Goal: Information Seeking & Learning: Learn about a topic

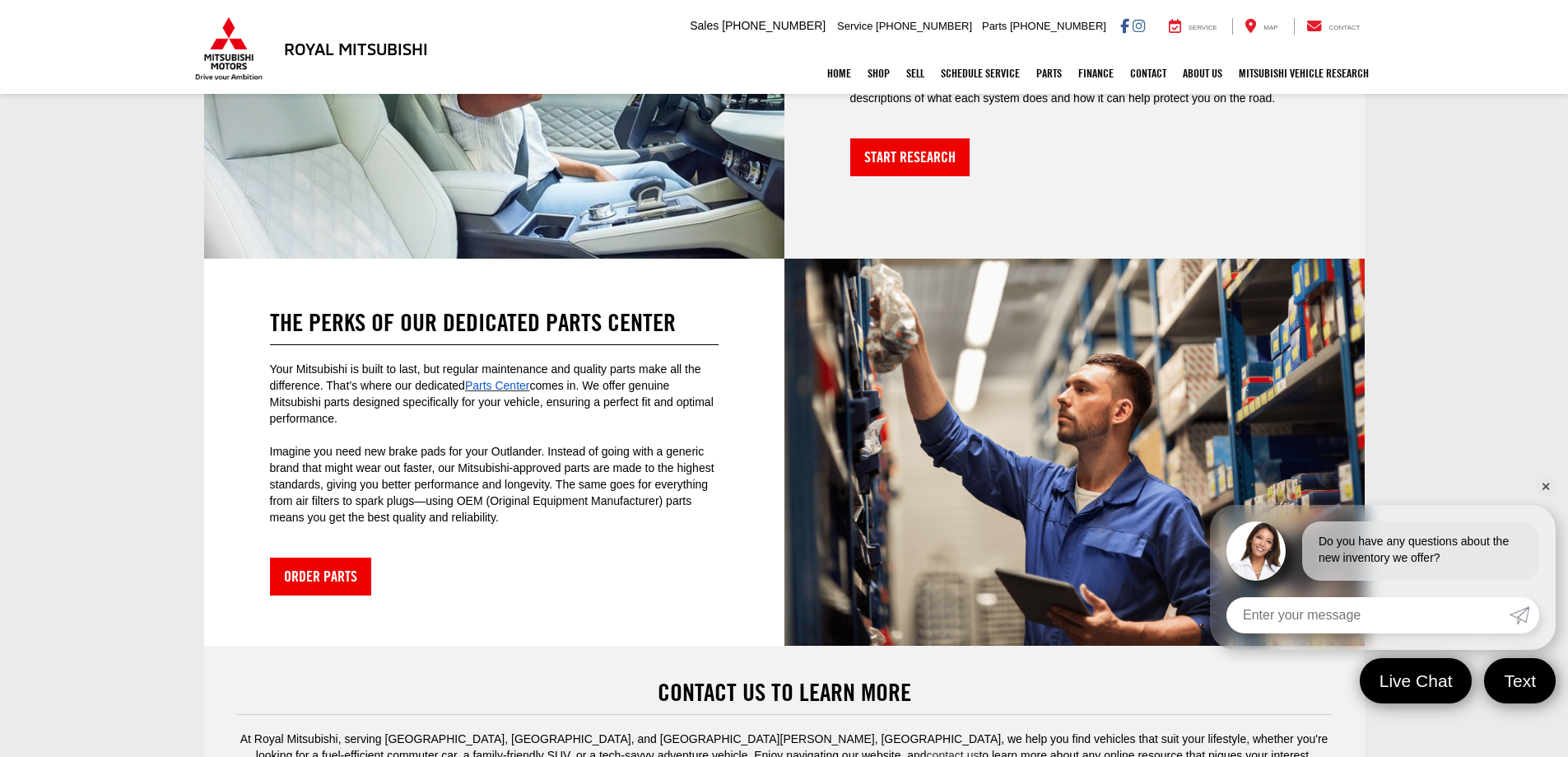
scroll to position [3872, 0]
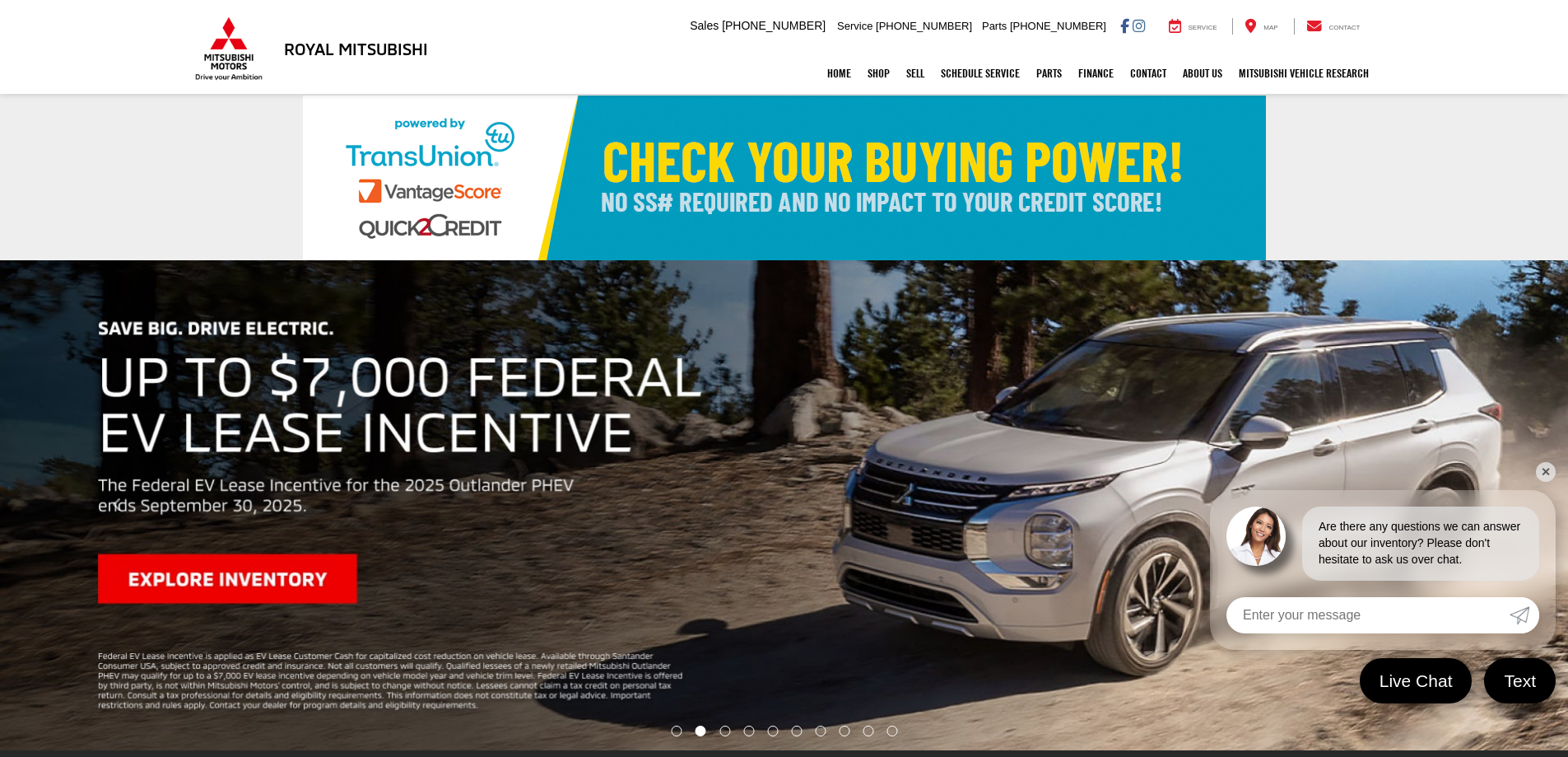
click at [1543, 473] on link "✕" at bounding box center [1545, 472] width 20 height 20
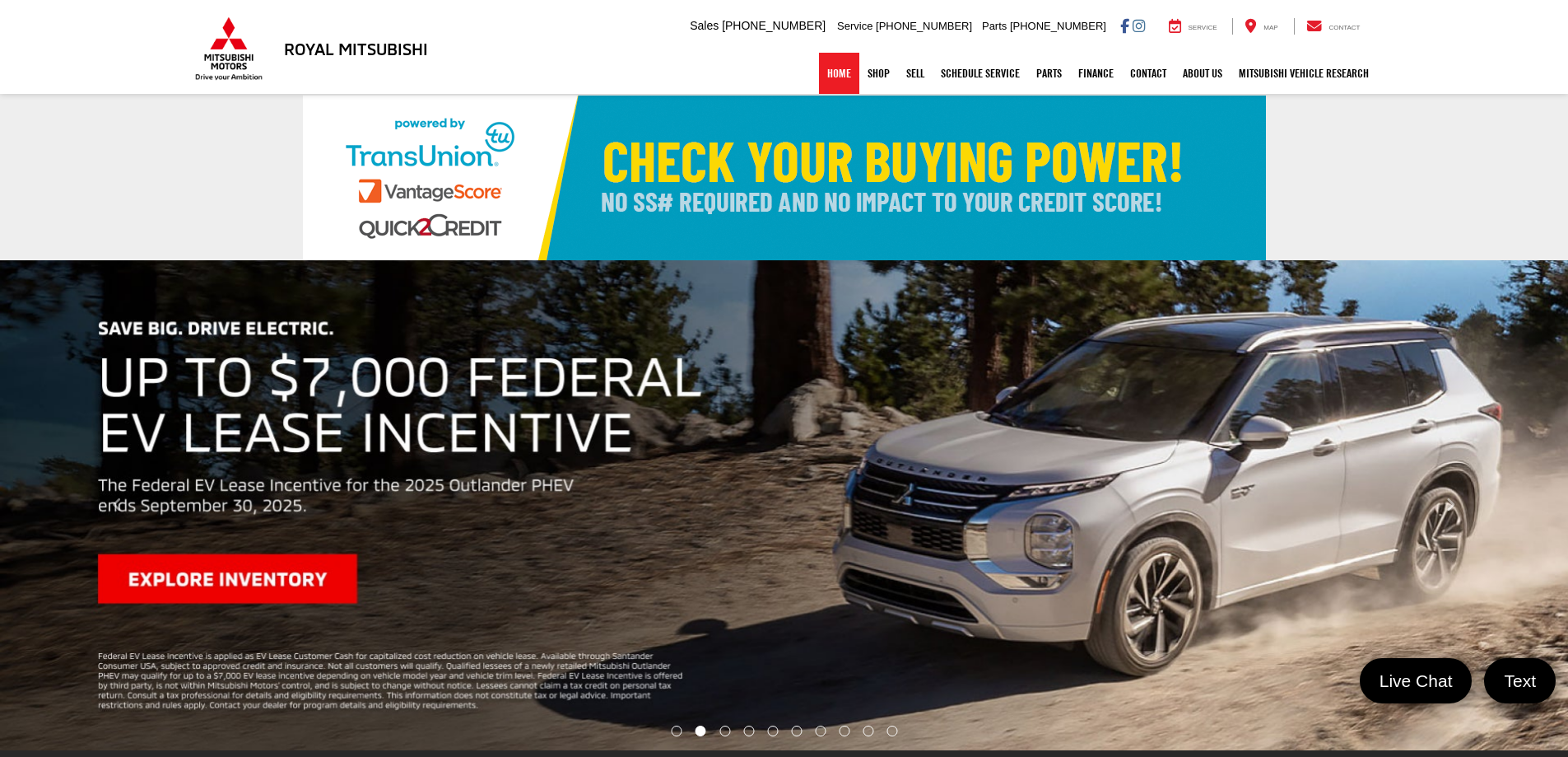
click at [822, 71] on link "Home" at bounding box center [839, 73] width 41 height 41
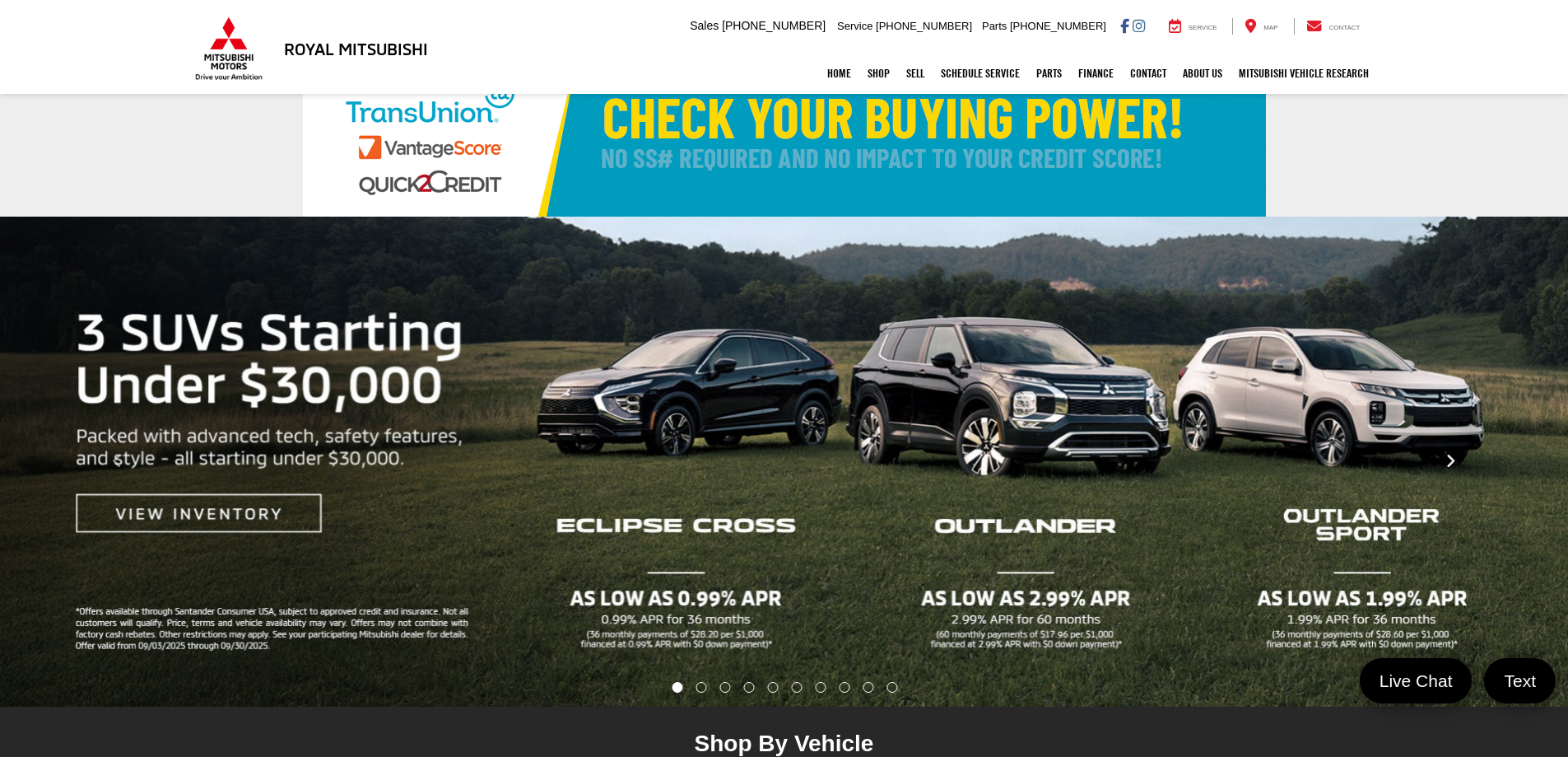
scroll to position [82, 0]
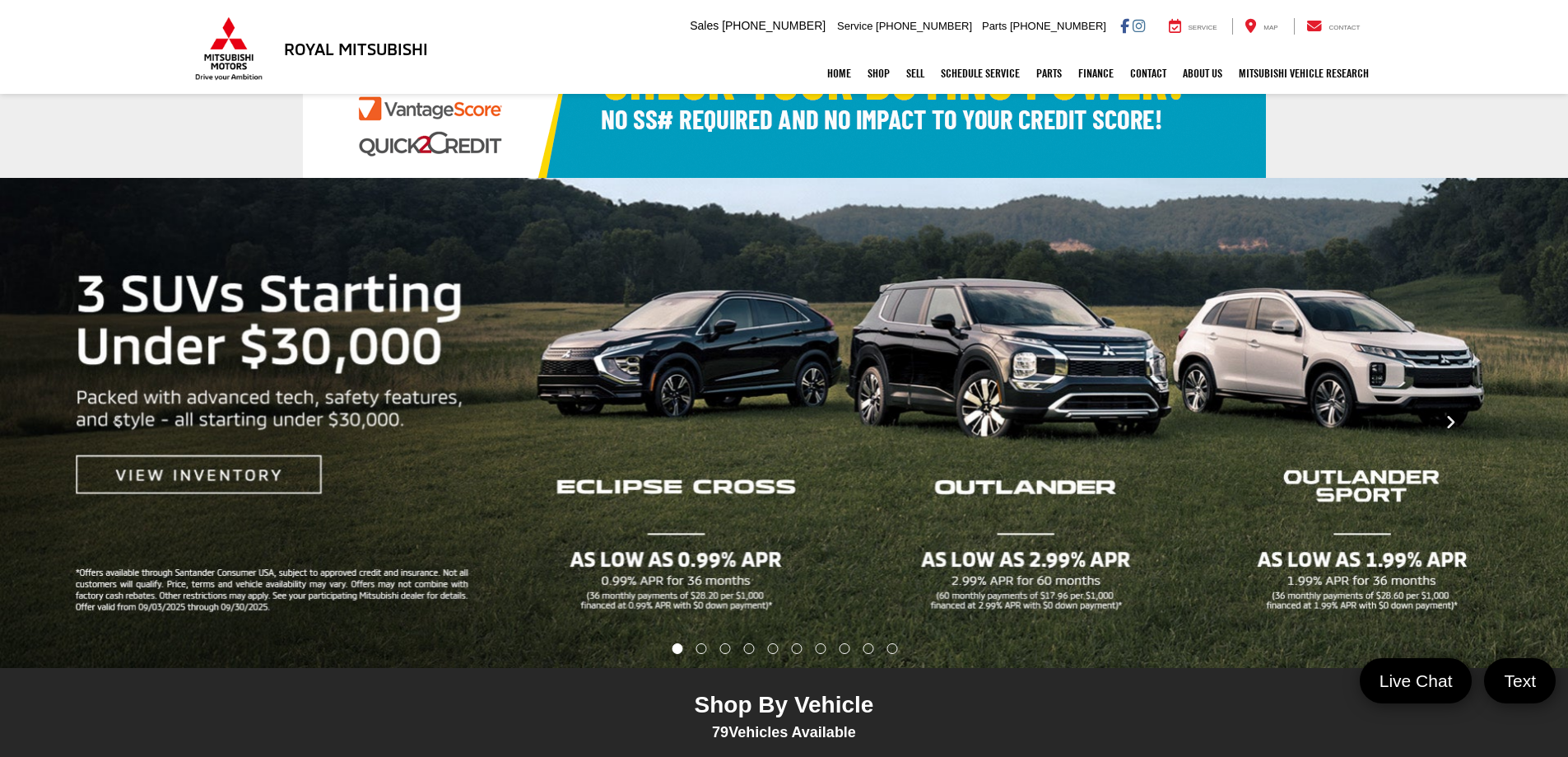
click at [1361, 352] on button "Click to view next picture." at bounding box center [1450, 422] width 235 height 424
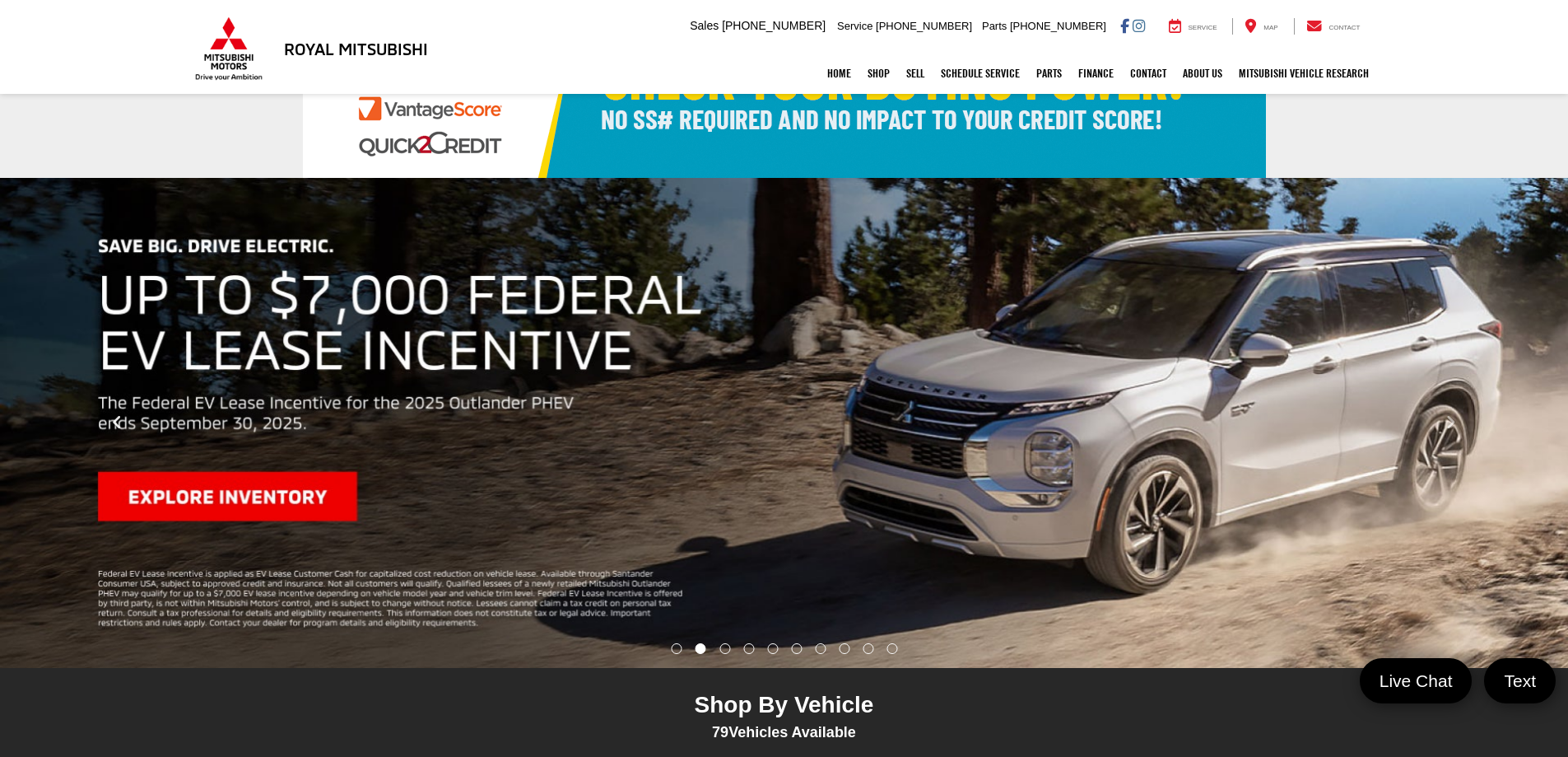
click at [204, 492] on button "Click to view previous picture." at bounding box center [117, 422] width 235 height 424
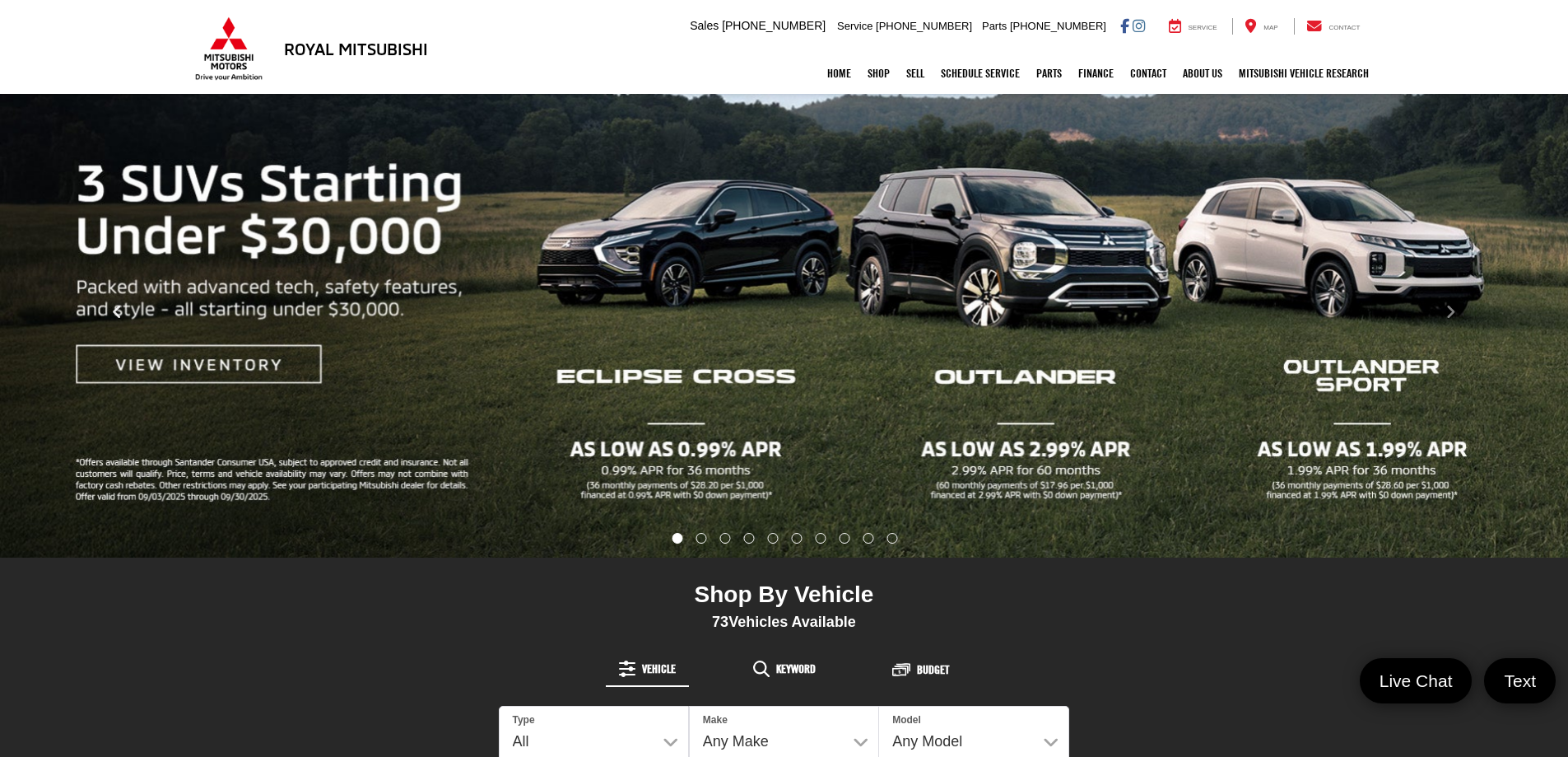
scroll to position [329, 0]
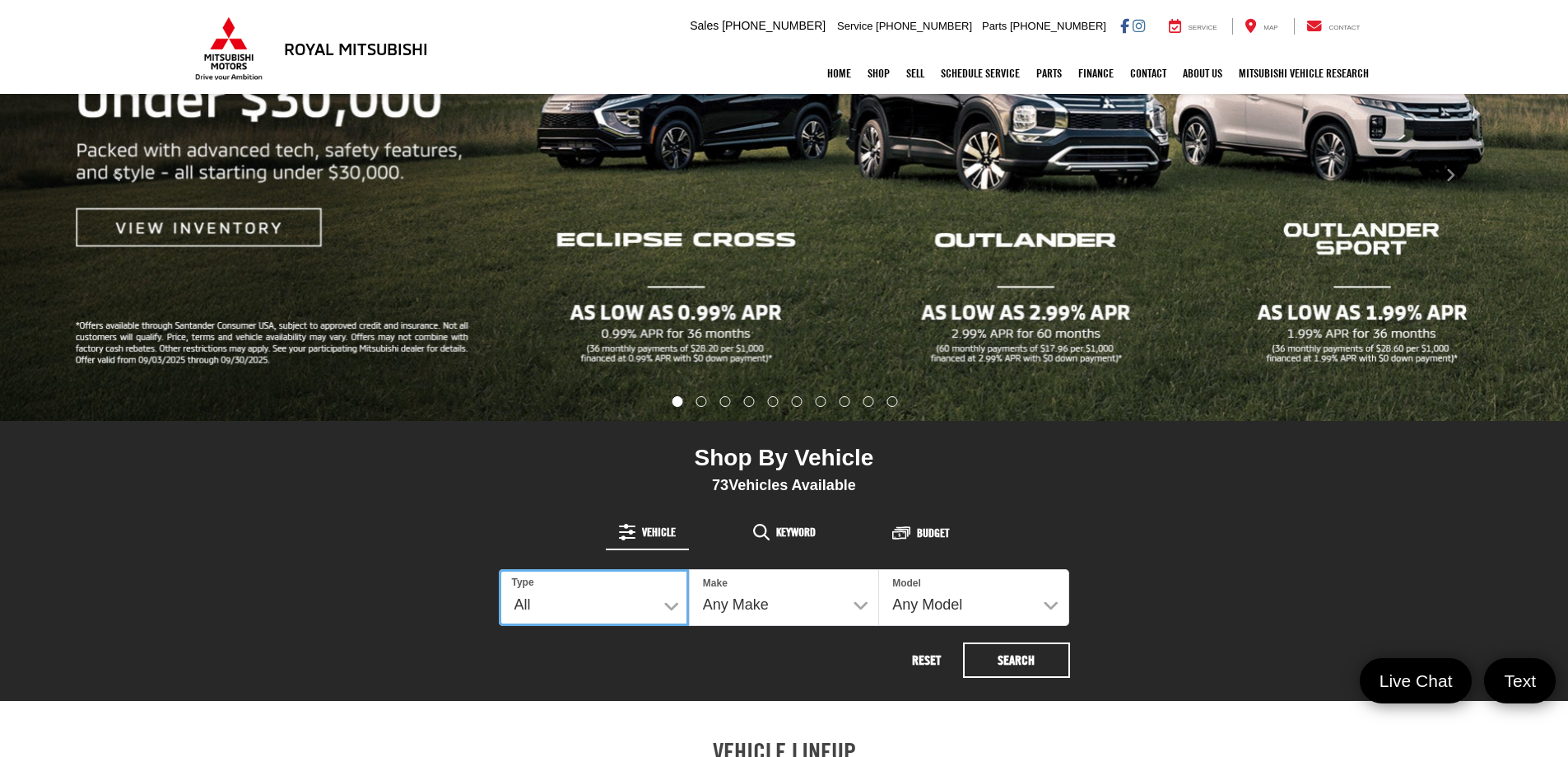
click at [671, 600] on select "All New Used" at bounding box center [593, 597] width 190 height 57
select select "Type:N"
click at [499, 569] on select "All New Used" at bounding box center [593, 597] width 190 height 57
select select "Mitsubishi"
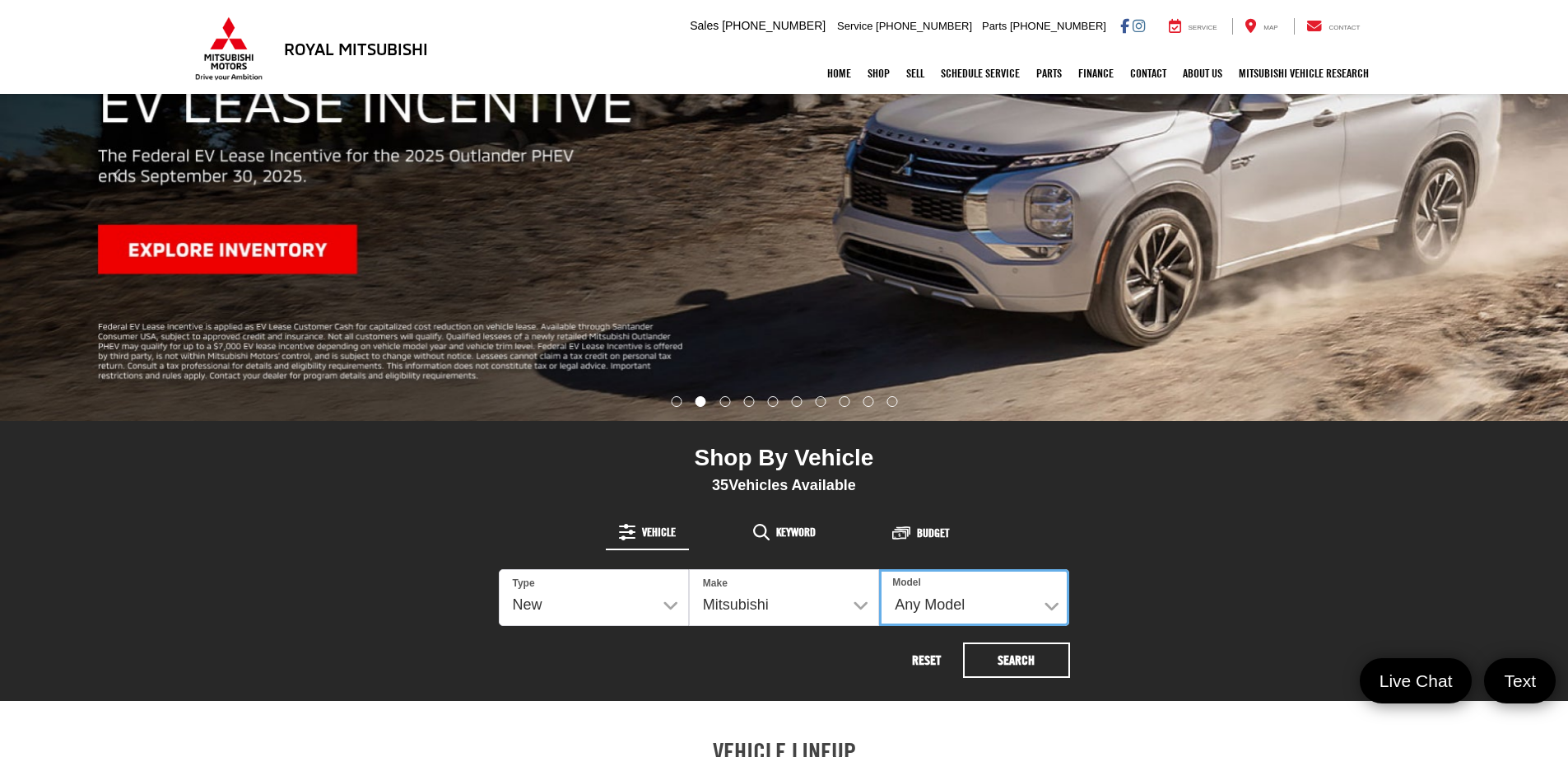
click at [1050, 612] on select "Any Model Eclipse Cross Outlander Outlander PHEV Outlander Sport" at bounding box center [973, 597] width 190 height 57
select select "Outlander Sport"
click at [879, 569] on select "Any Model Eclipse Cross Outlander Outlander PHEV Outlander Sport" at bounding box center [973, 597] width 190 height 57
click at [1016, 656] on button "Search" at bounding box center [1017, 660] width 107 height 36
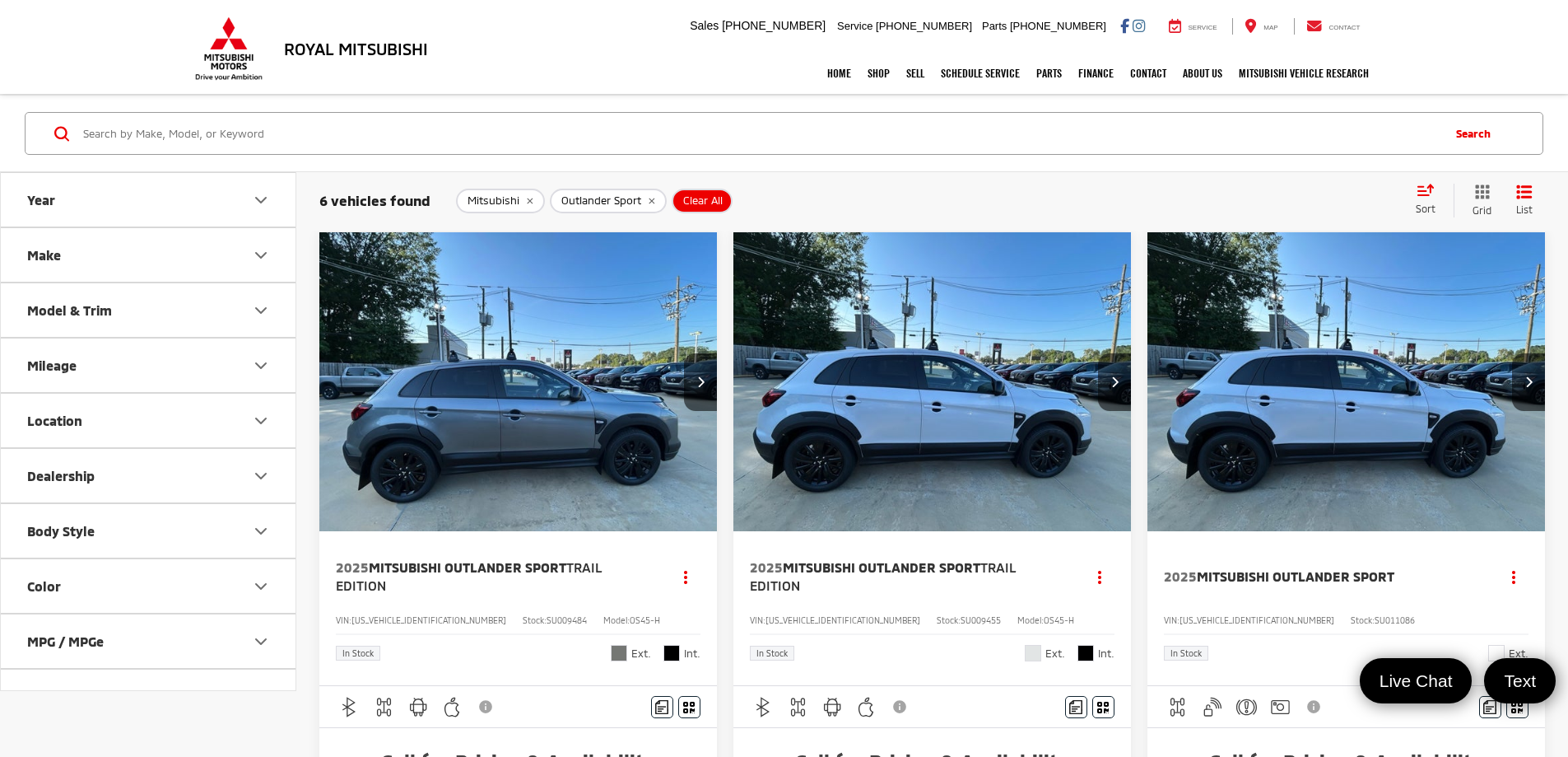
click at [428, 354] on img "2025 Mitsubishi Outlander Sport Trail Edition 0" at bounding box center [518, 382] width 400 height 300
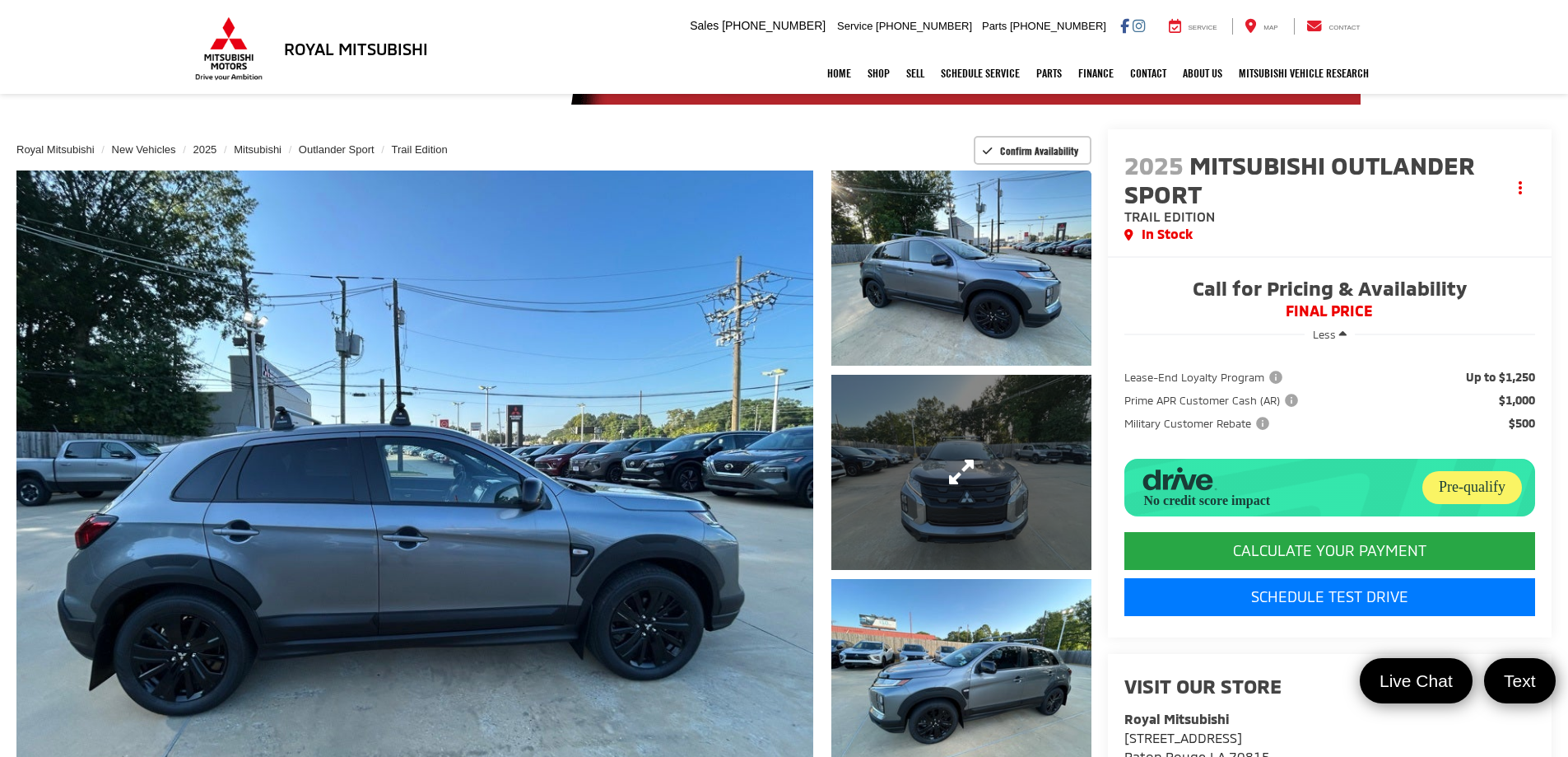
scroll to position [82, 0]
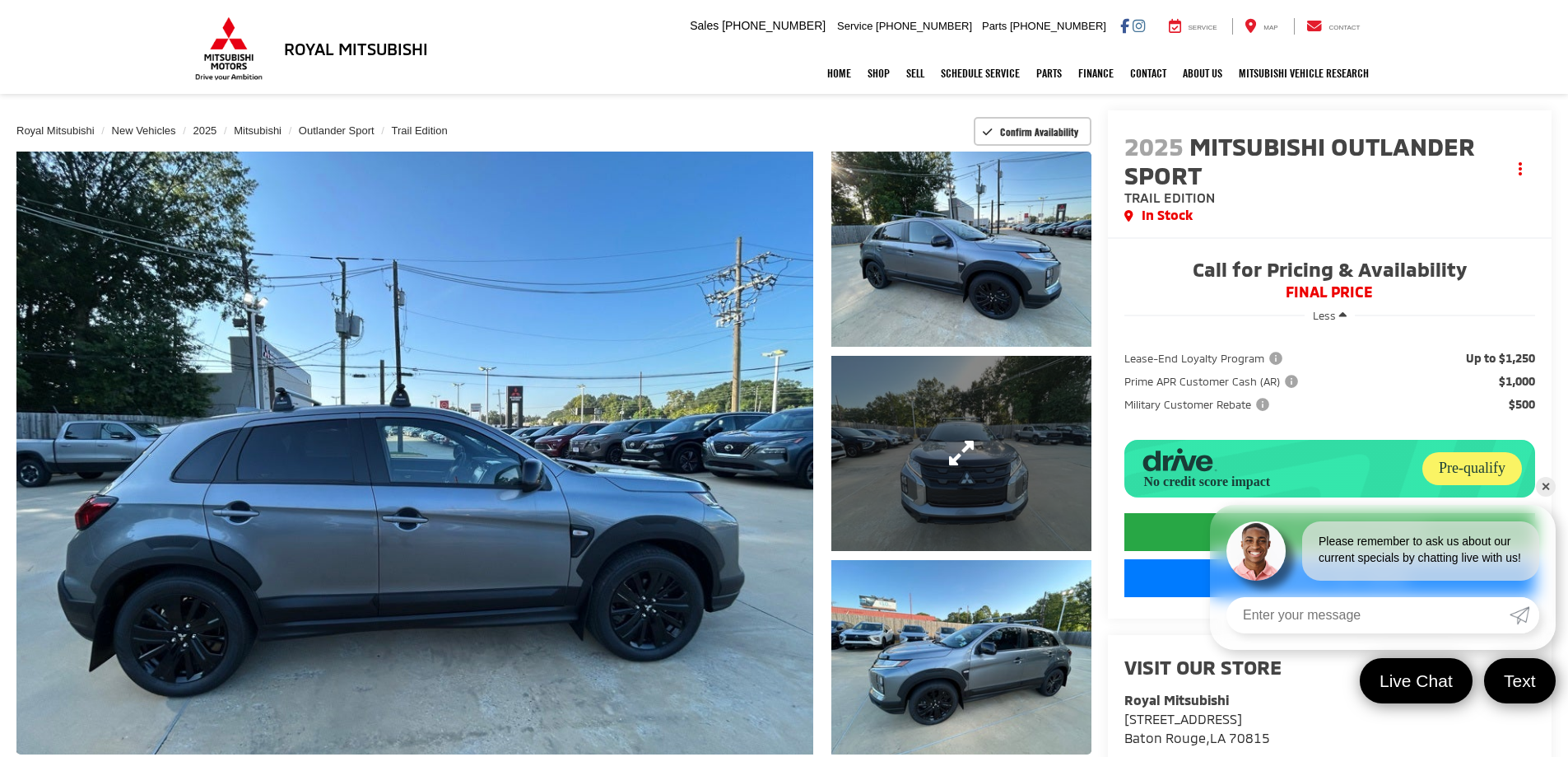
click at [958, 455] on link "Expand Photo 2" at bounding box center [961, 453] width 260 height 195
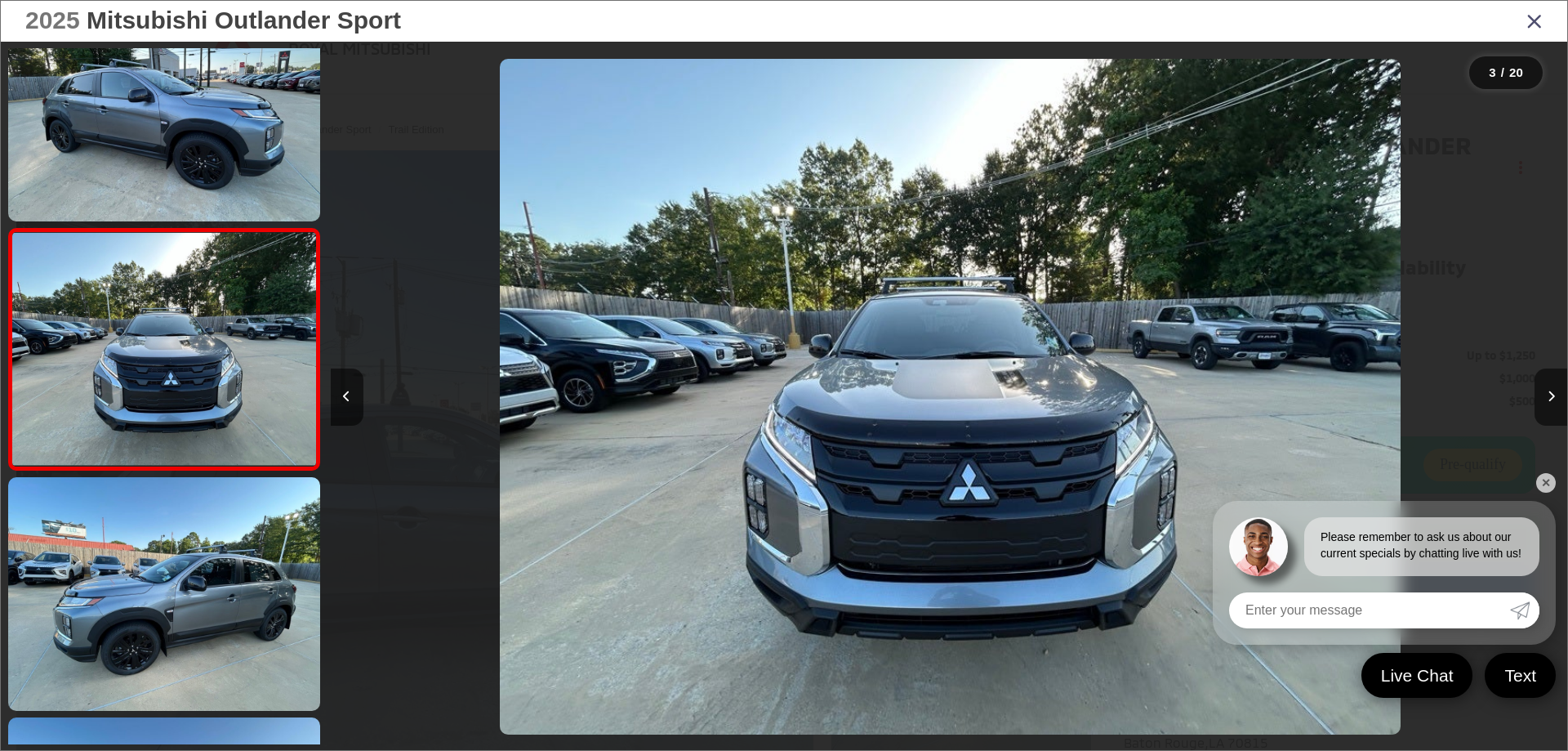
scroll to position [0, 2474]
click at [1555, 394] on button "Next image" at bounding box center [1550, 397] width 33 height 57
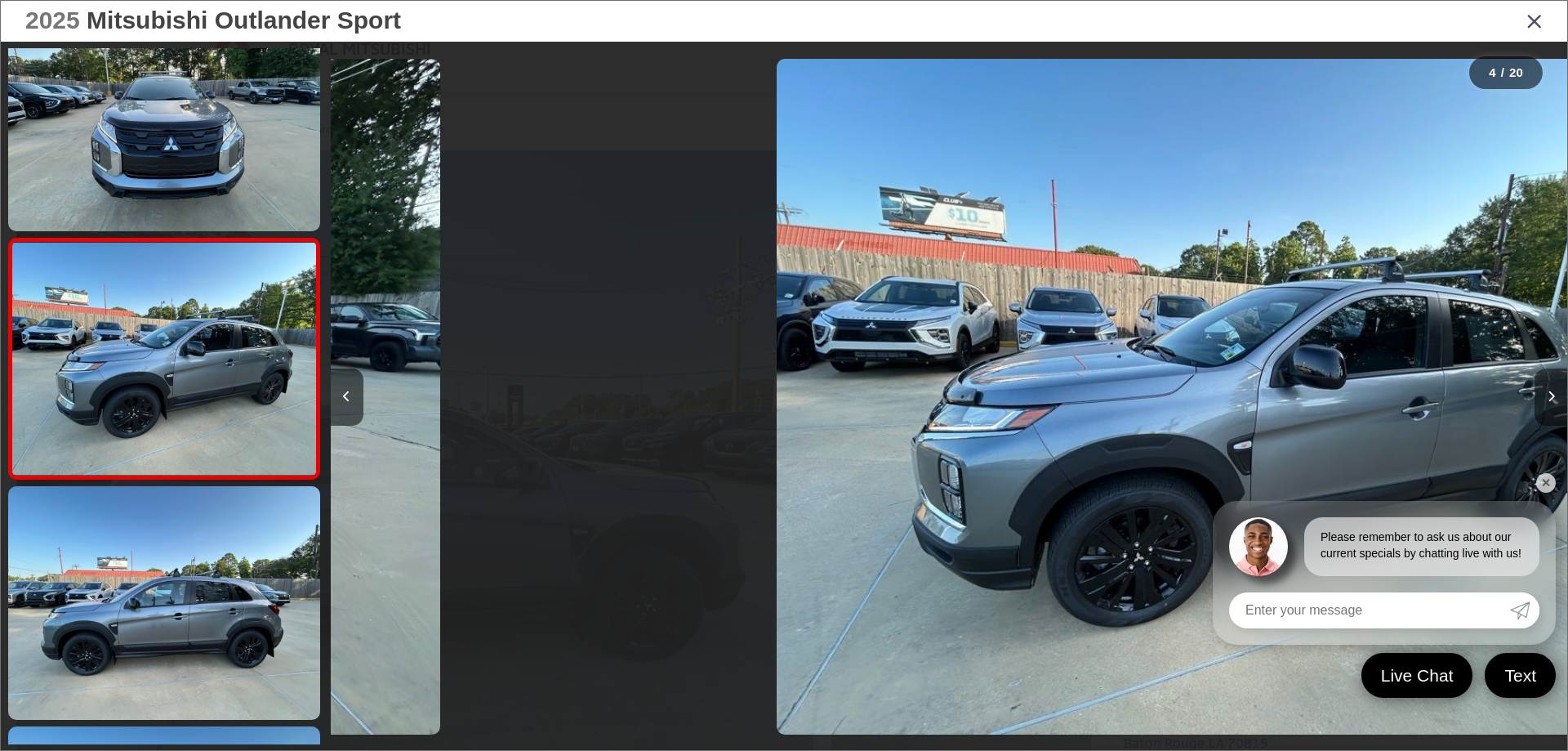
scroll to position [542, 0]
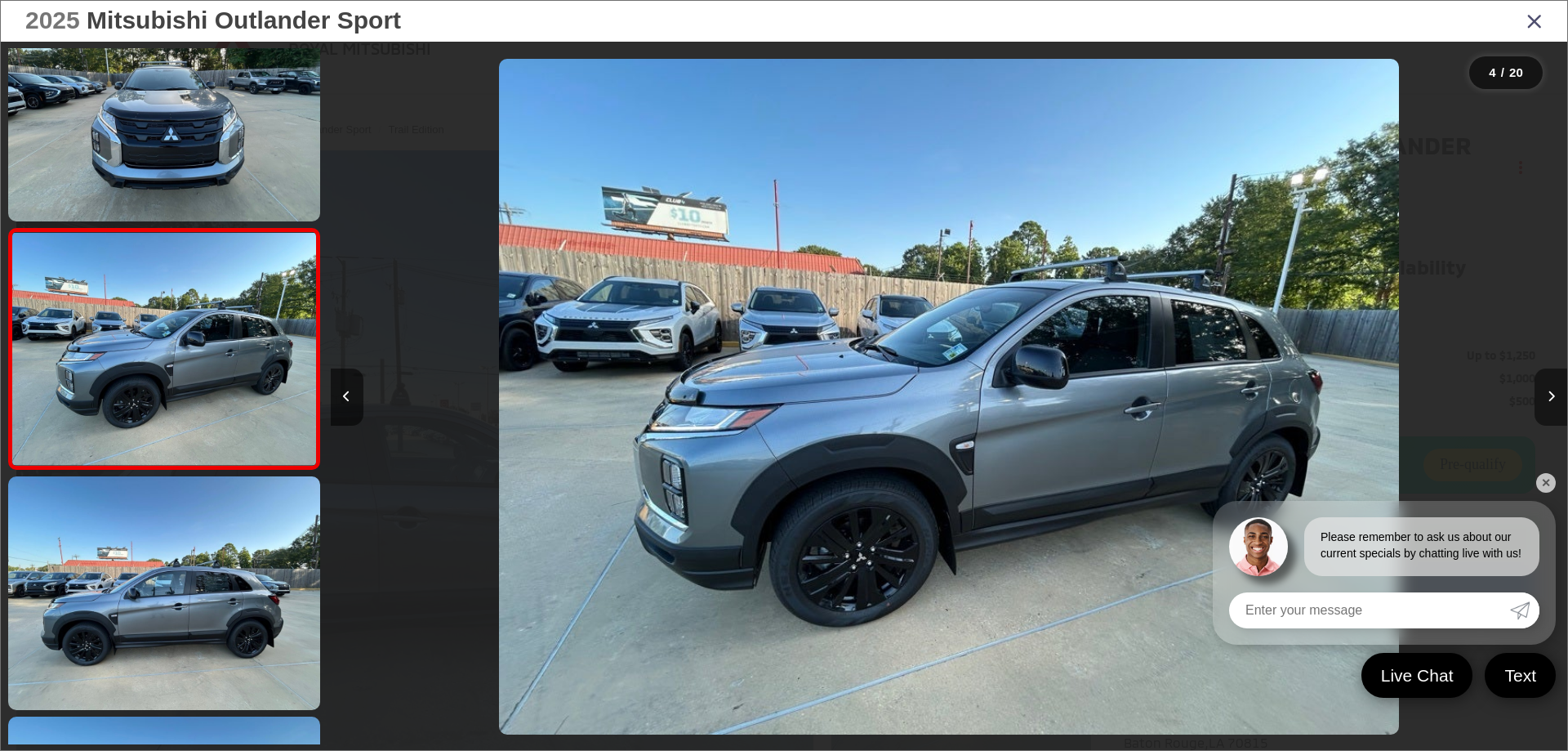
click at [1555, 394] on button "Next image" at bounding box center [1550, 397] width 33 height 57
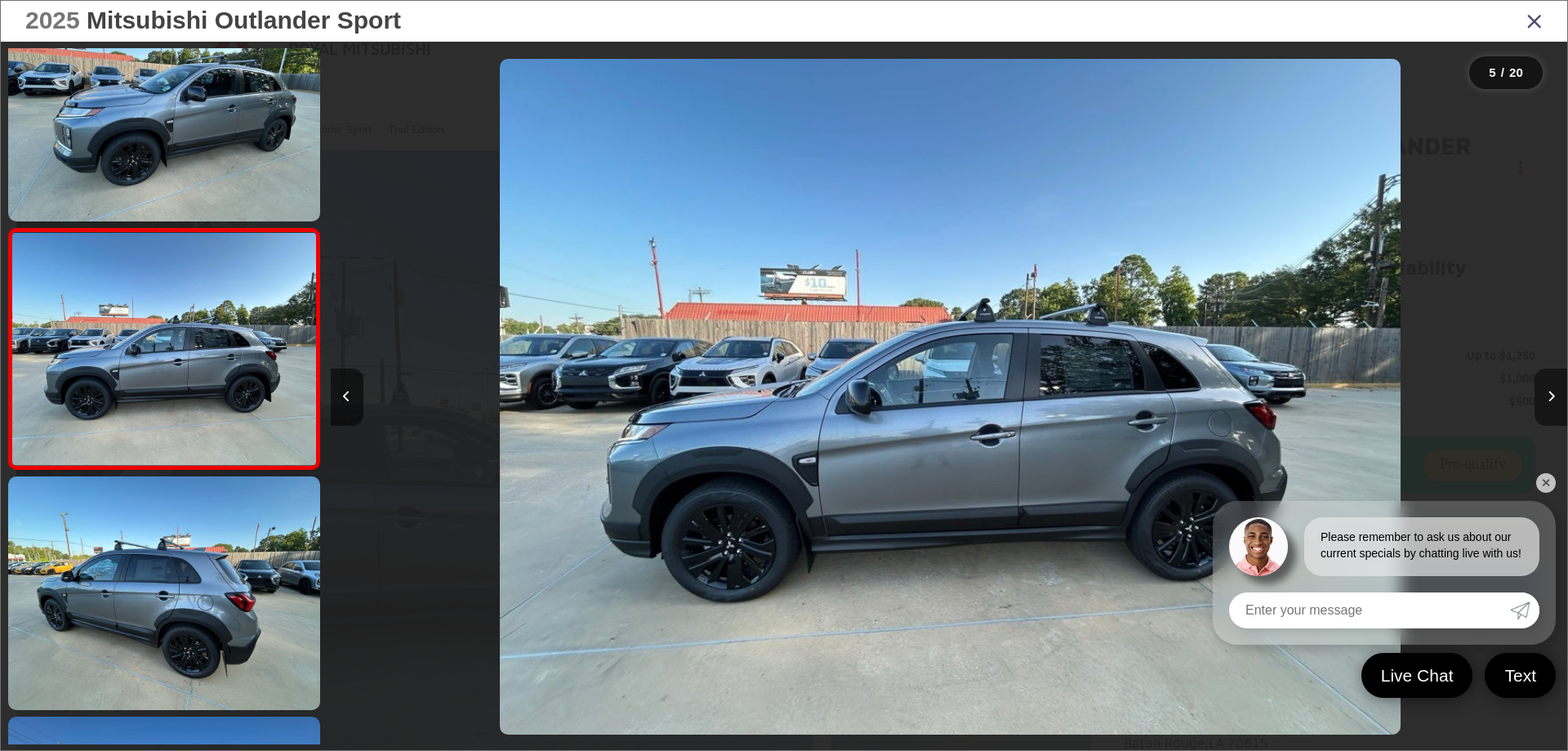
scroll to position [0, 4947]
click at [1555, 394] on button "Next image" at bounding box center [1550, 397] width 33 height 57
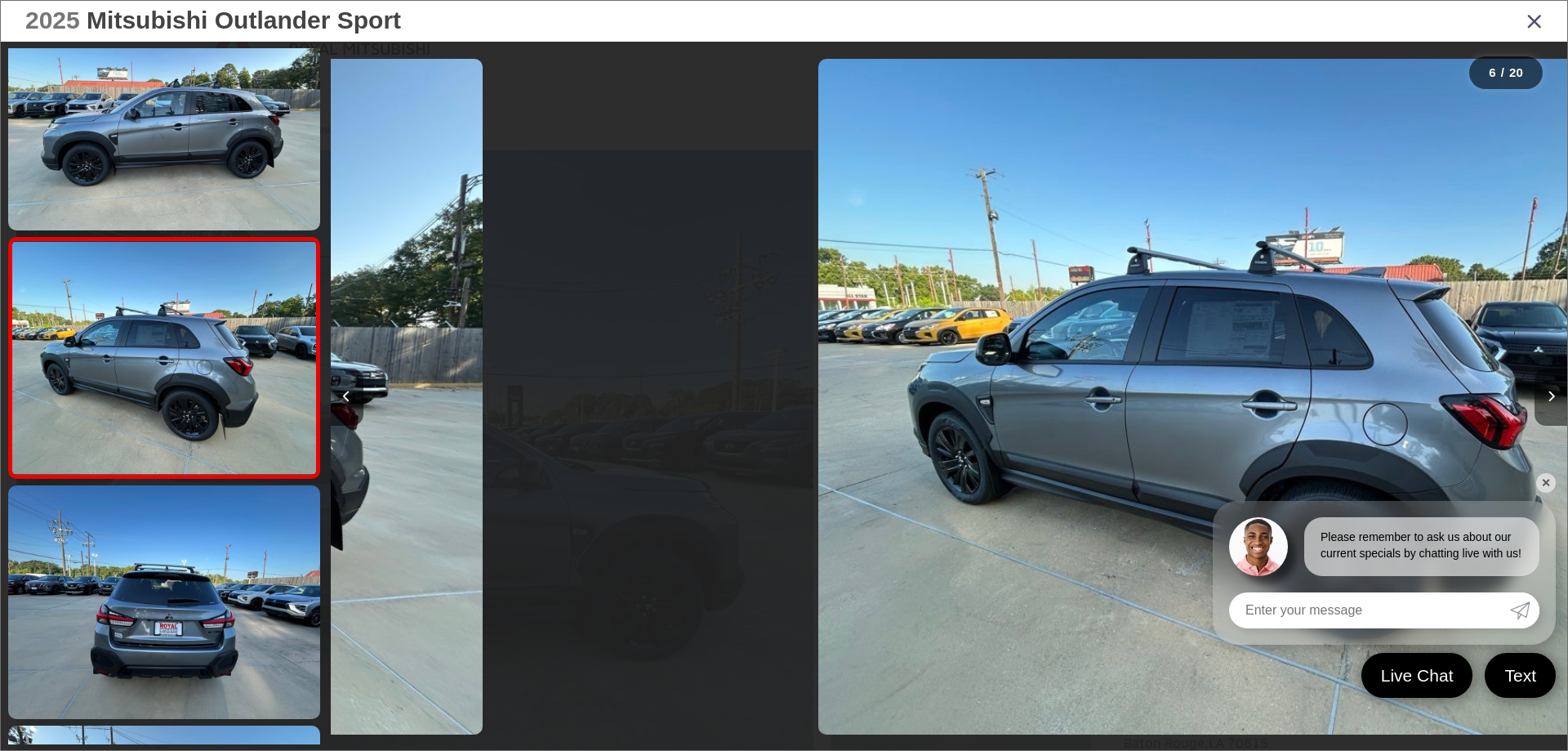
scroll to position [1023, 0]
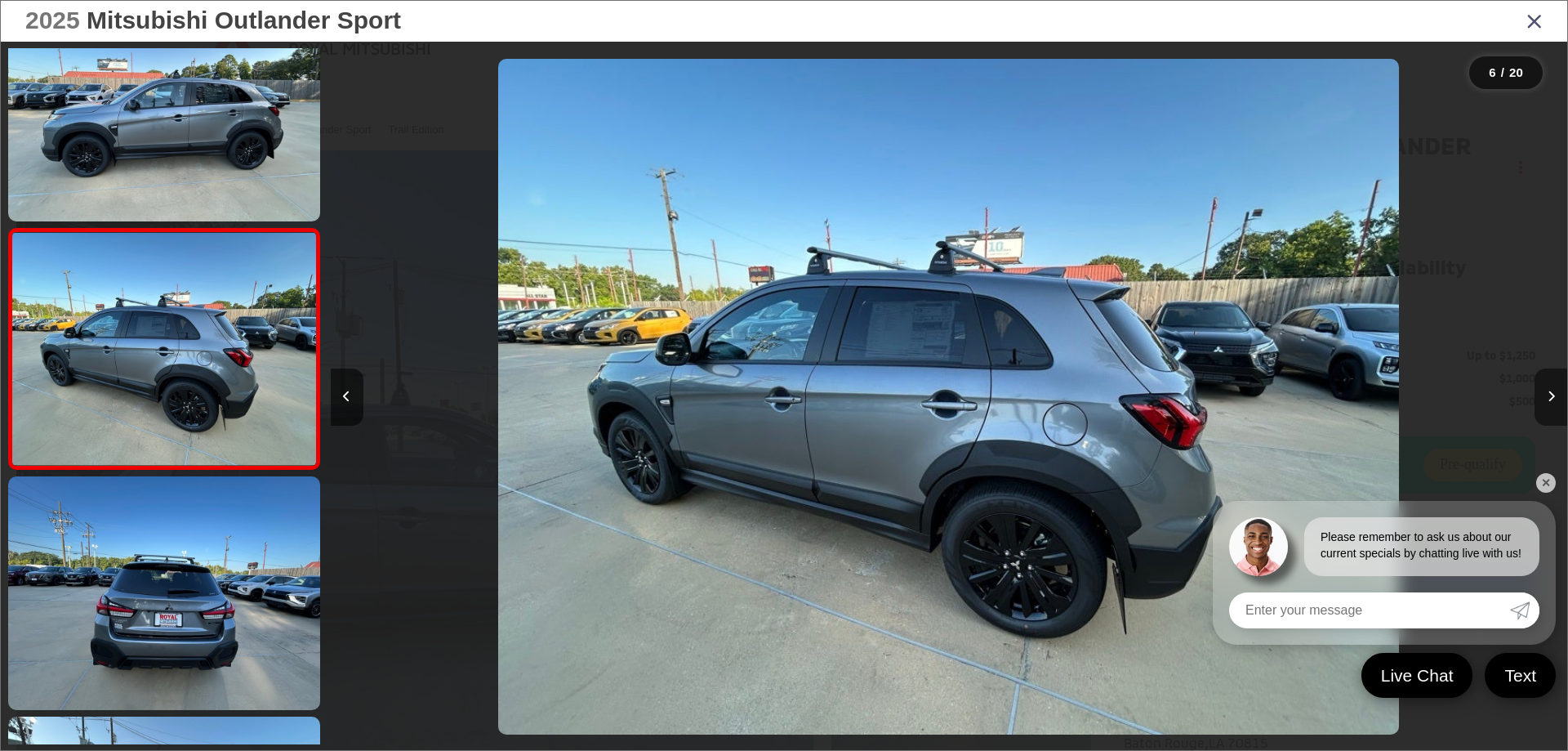
click at [1555, 394] on button "Next image" at bounding box center [1550, 397] width 33 height 57
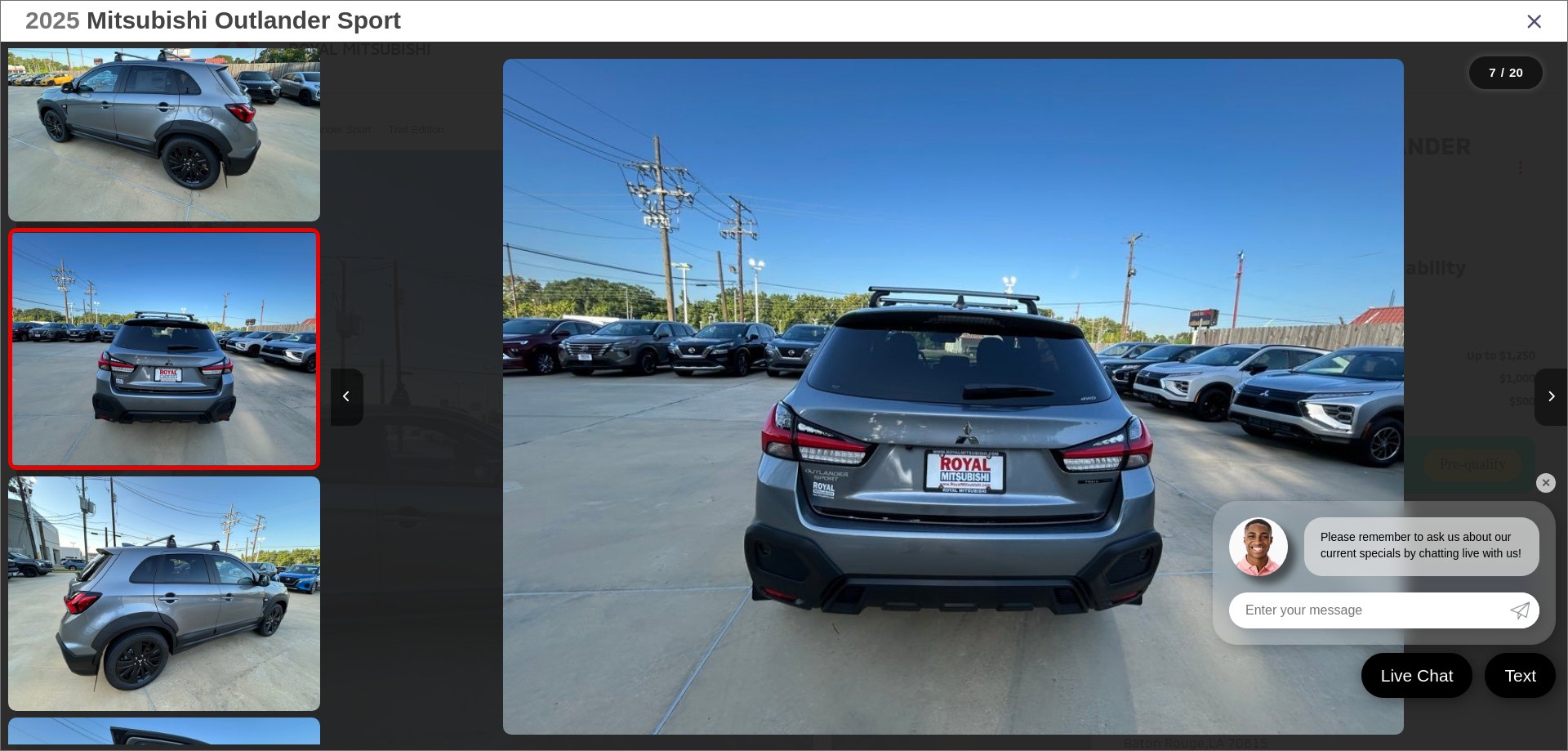
scroll to position [0, 7421]
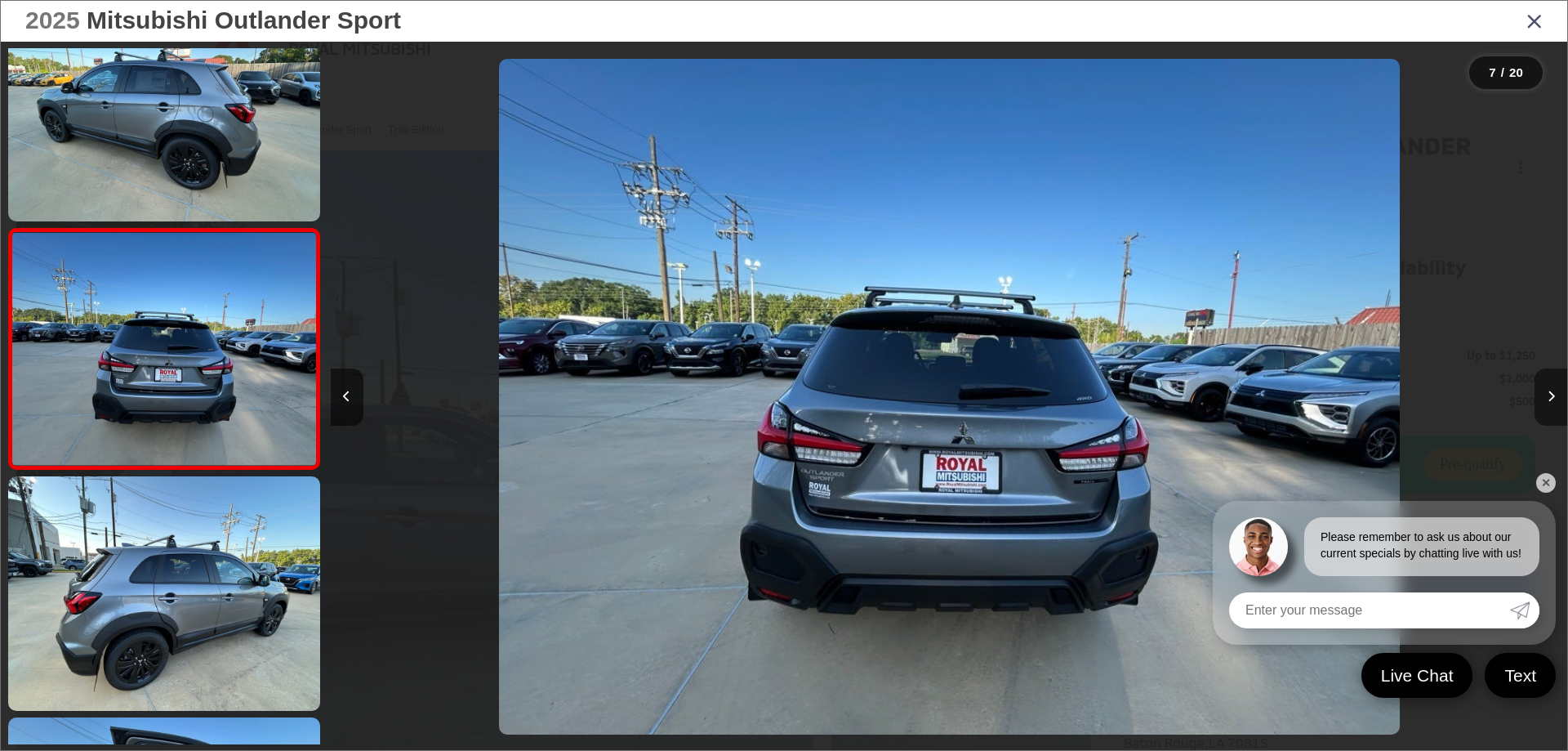
click at [1555, 394] on button "Next image" at bounding box center [1550, 397] width 33 height 57
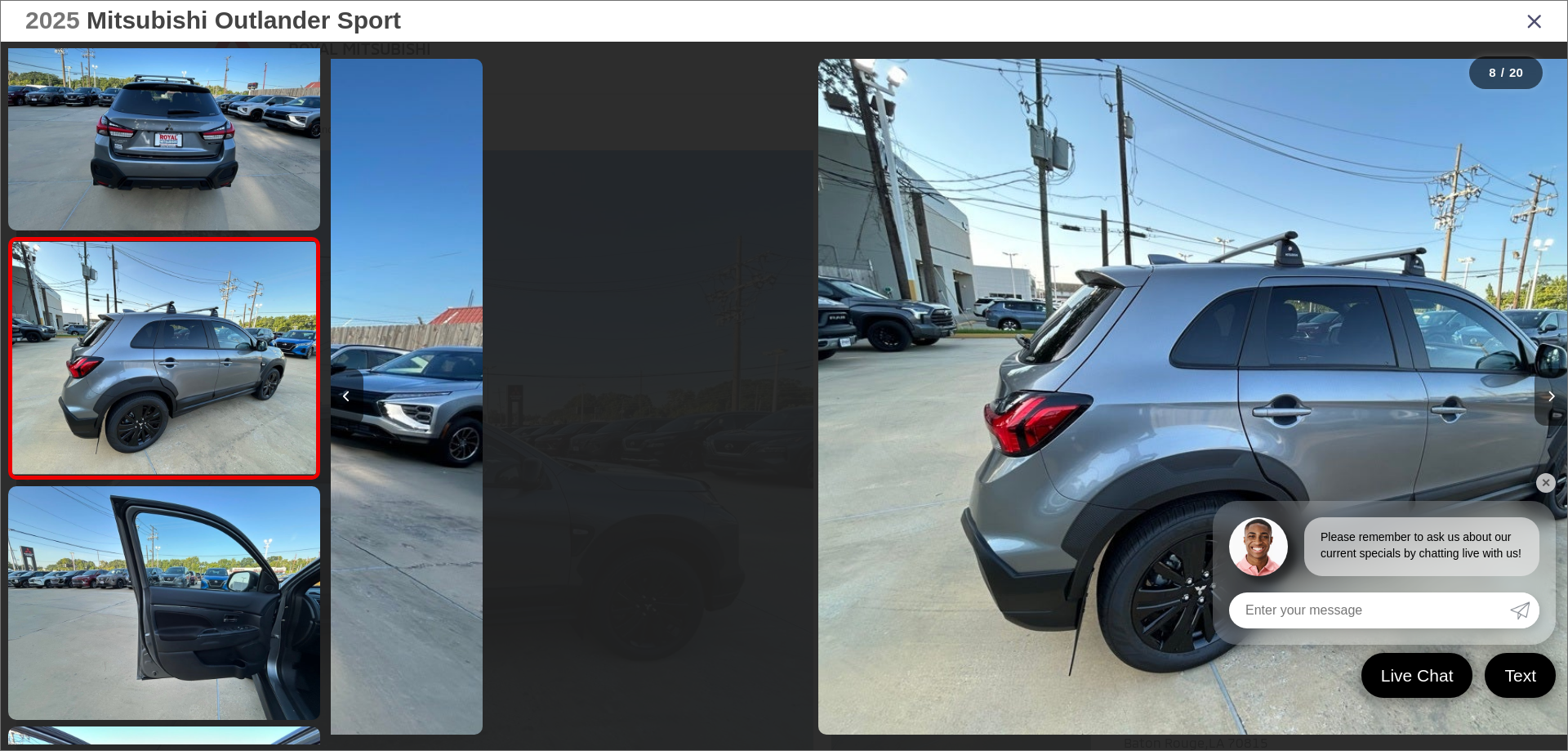
scroll to position [1503, 0]
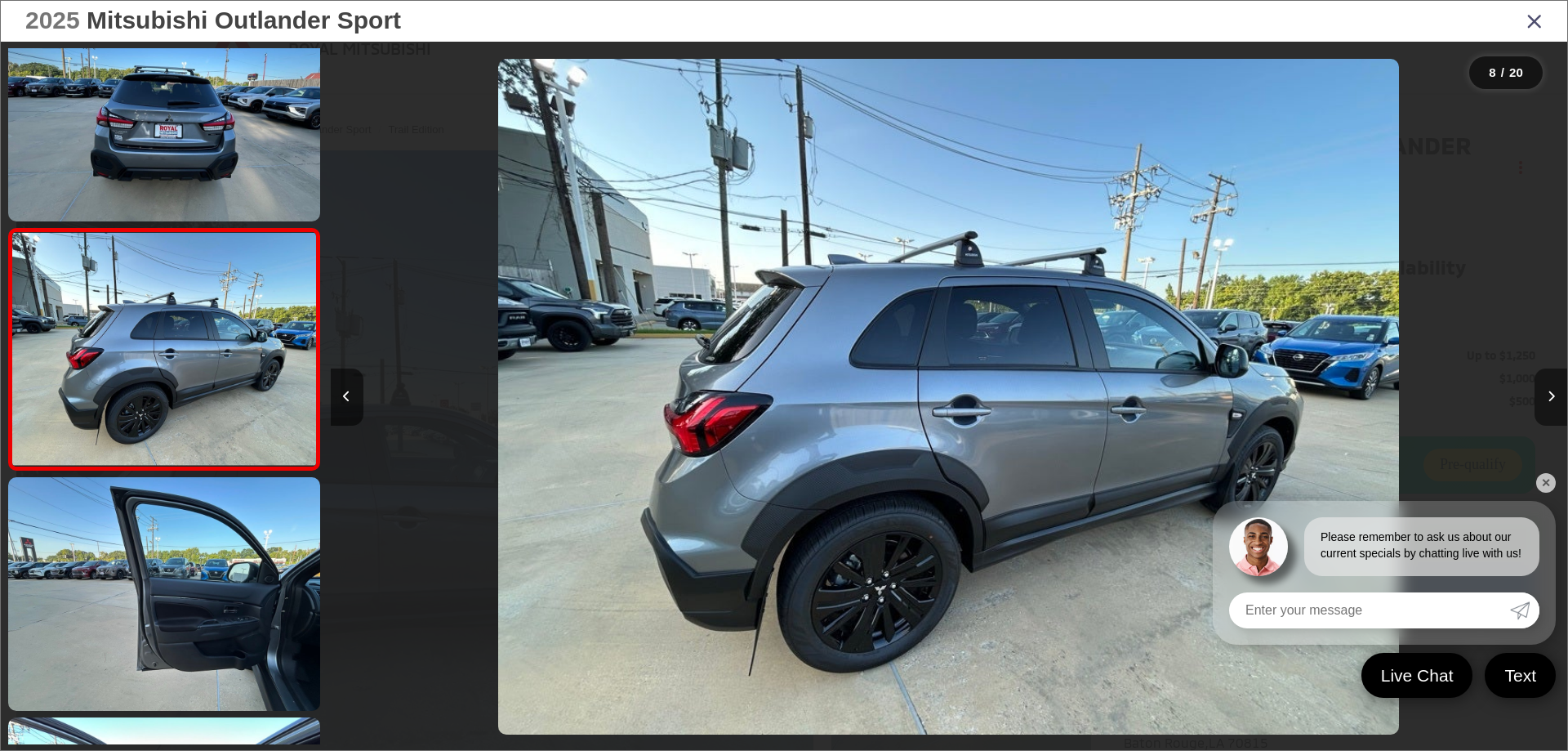
click at [1555, 394] on button "Next image" at bounding box center [1550, 397] width 33 height 57
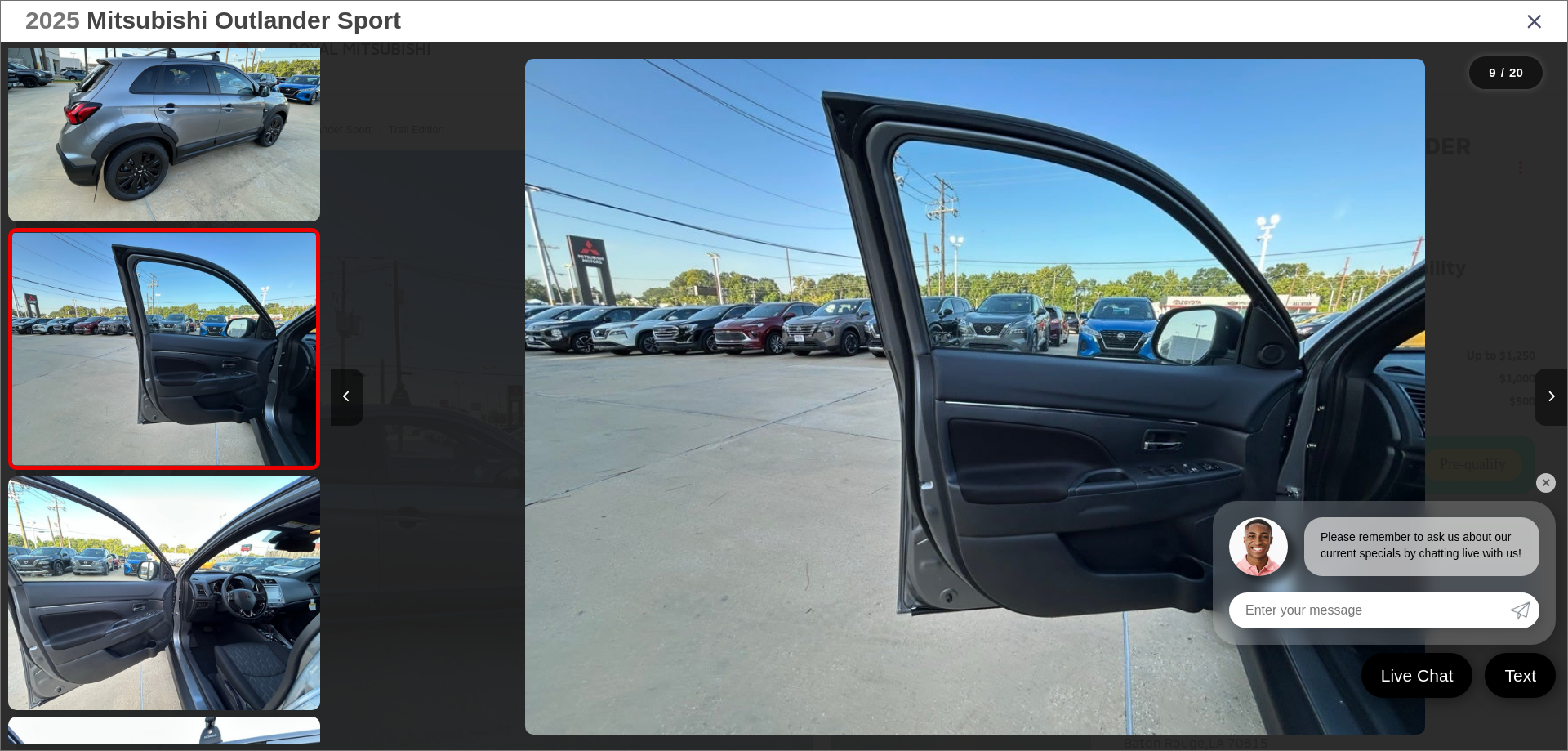
scroll to position [0, 9895]
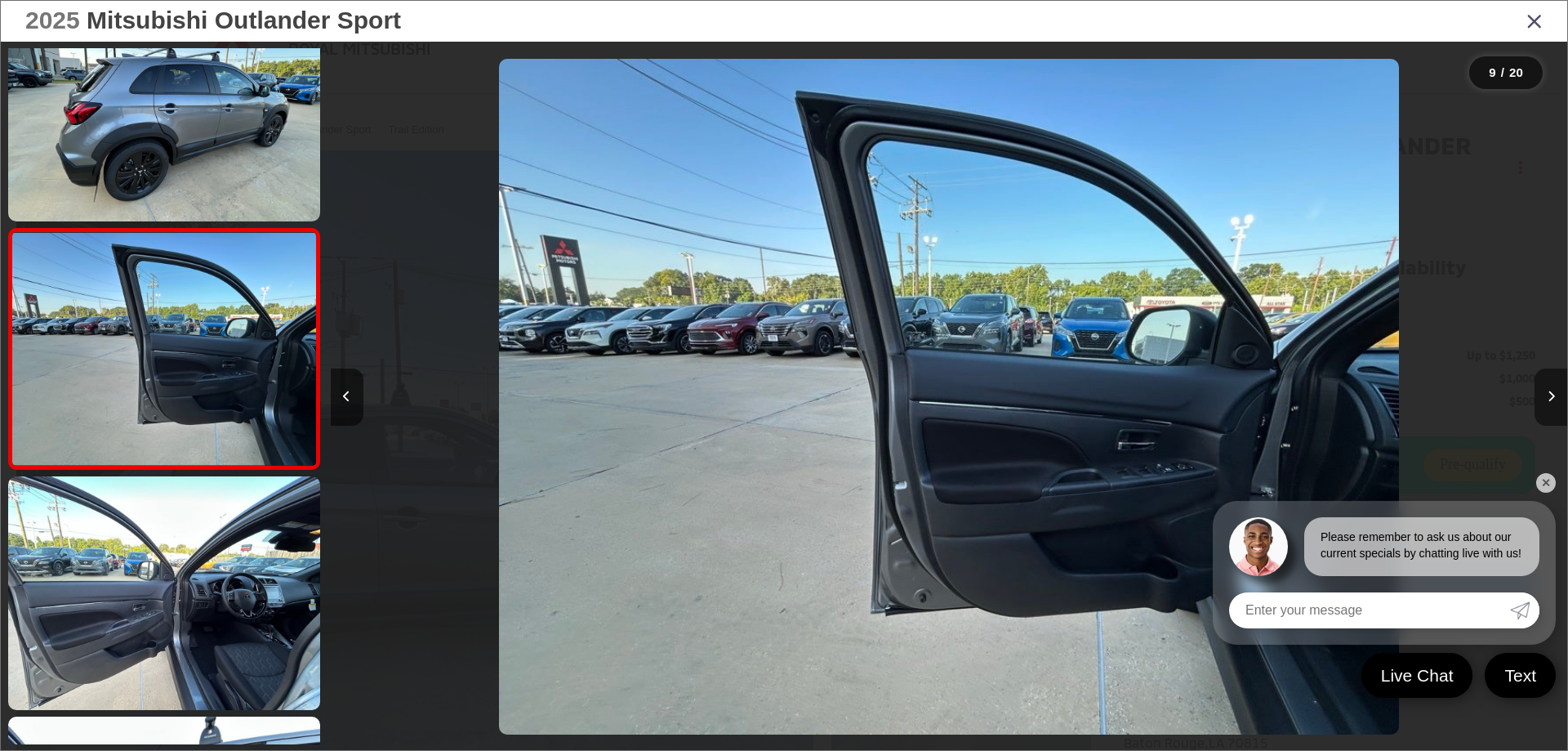
click at [1555, 394] on button "Next image" at bounding box center [1550, 397] width 33 height 57
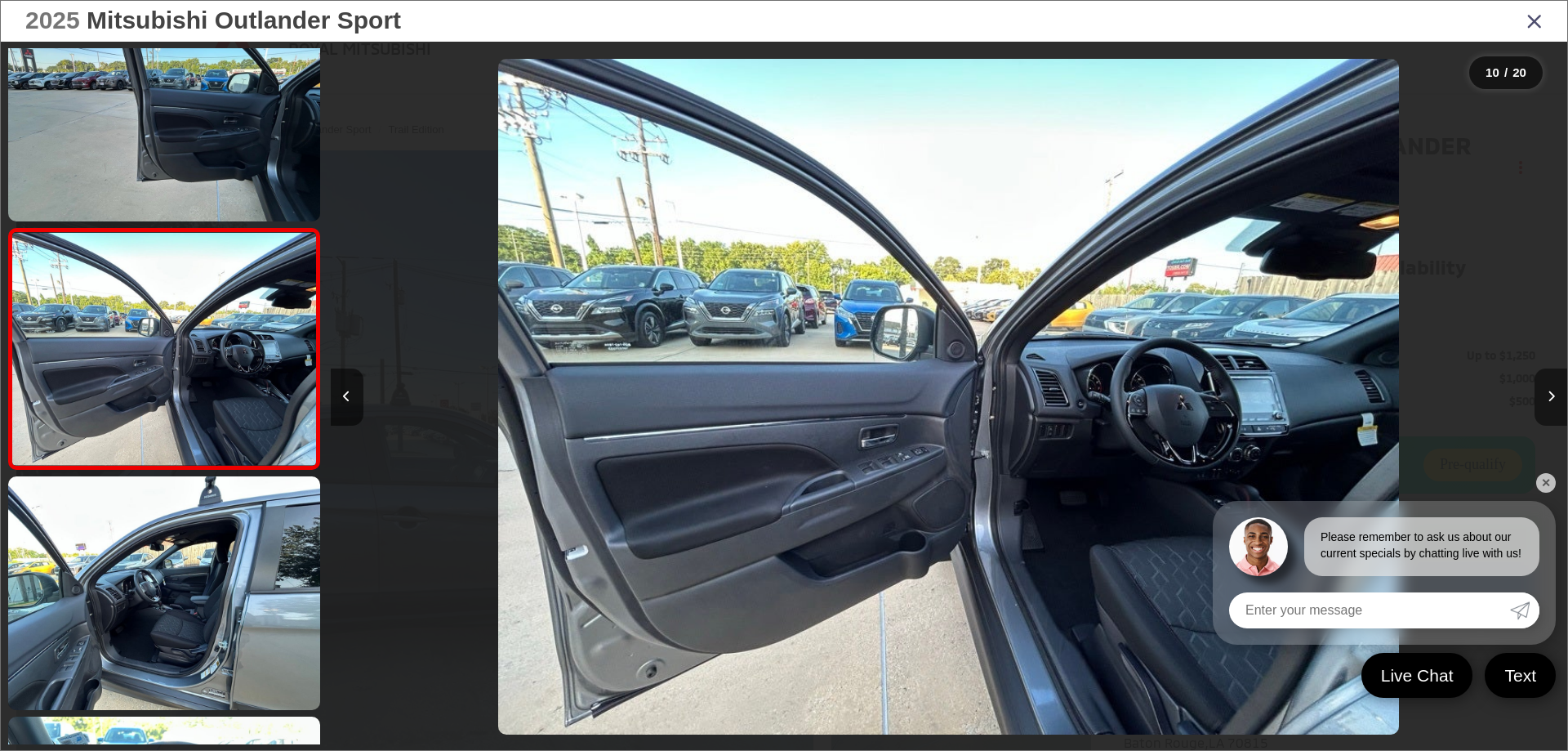
click at [1555, 394] on button "Next image" at bounding box center [1550, 397] width 33 height 57
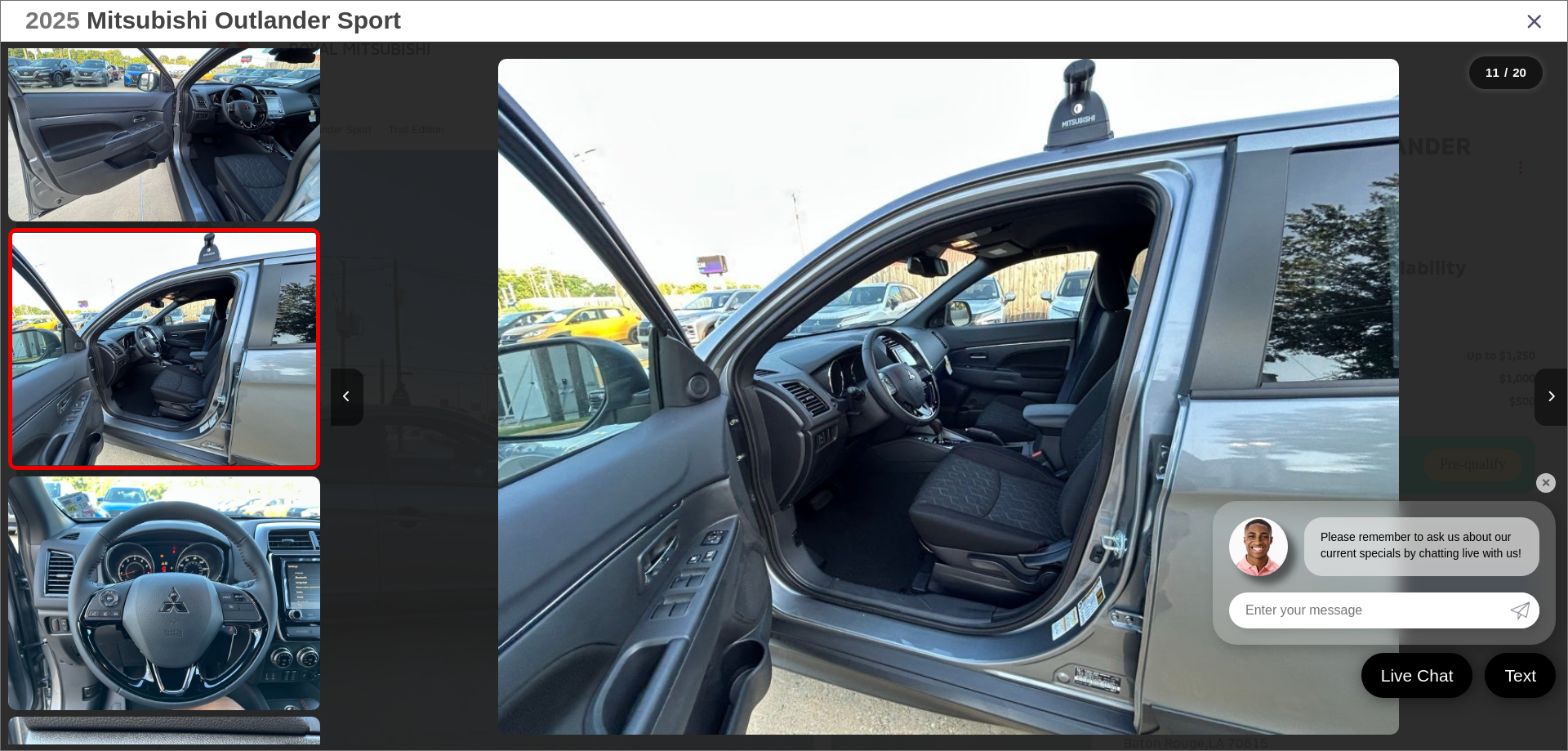
click at [1555, 394] on button "Next image" at bounding box center [1550, 397] width 33 height 57
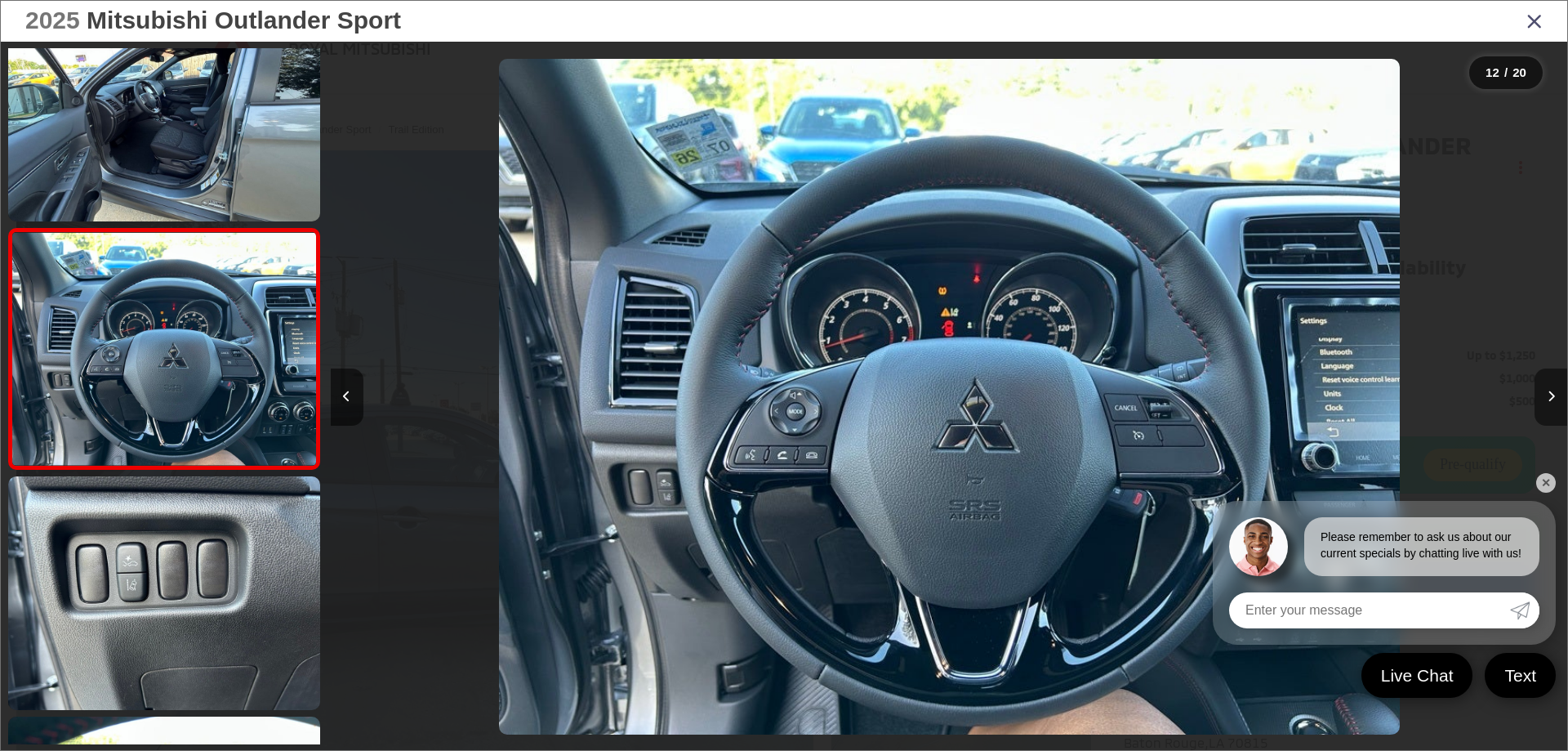
click at [1555, 394] on button "Next image" at bounding box center [1550, 397] width 33 height 57
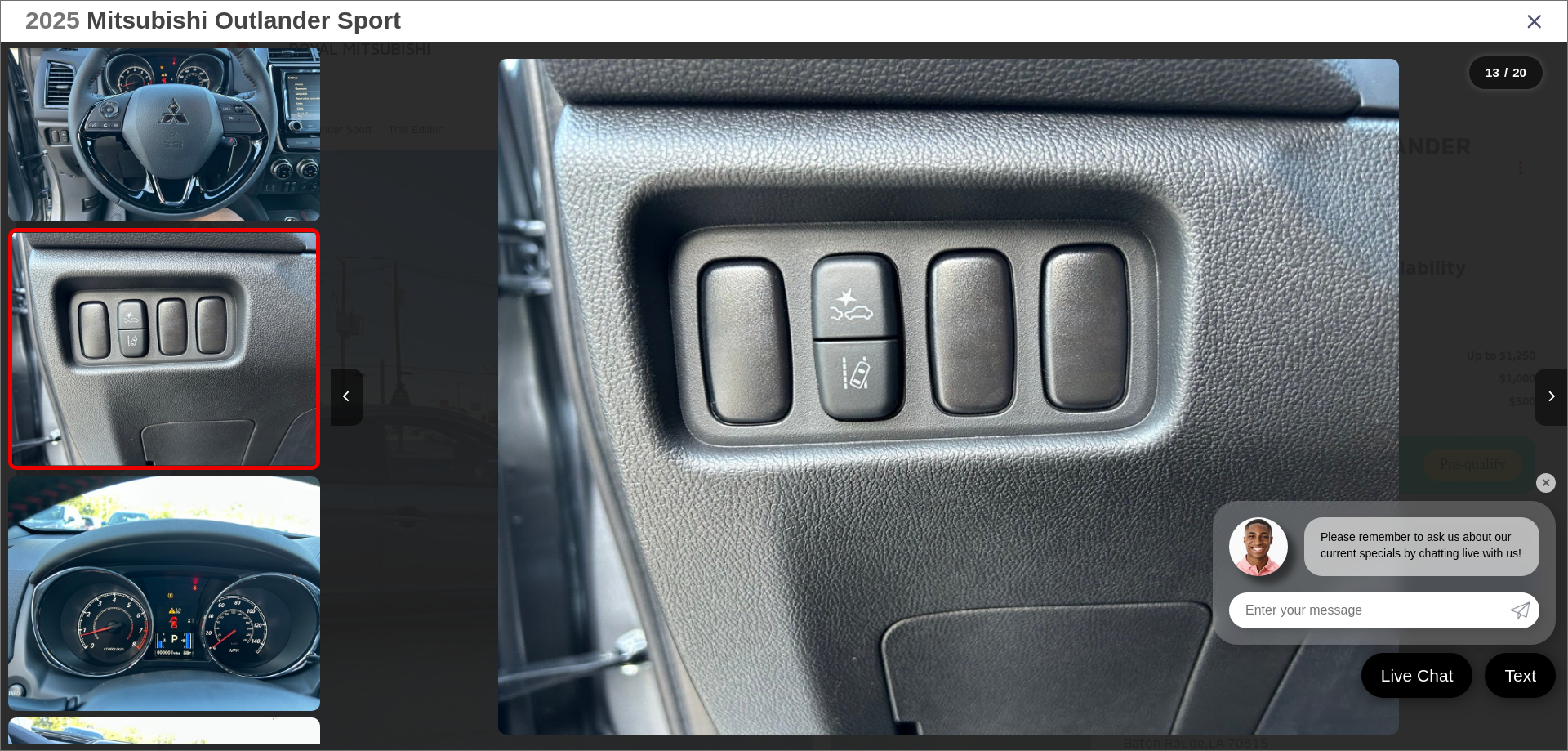
click at [1555, 394] on button "Next image" at bounding box center [1550, 397] width 33 height 57
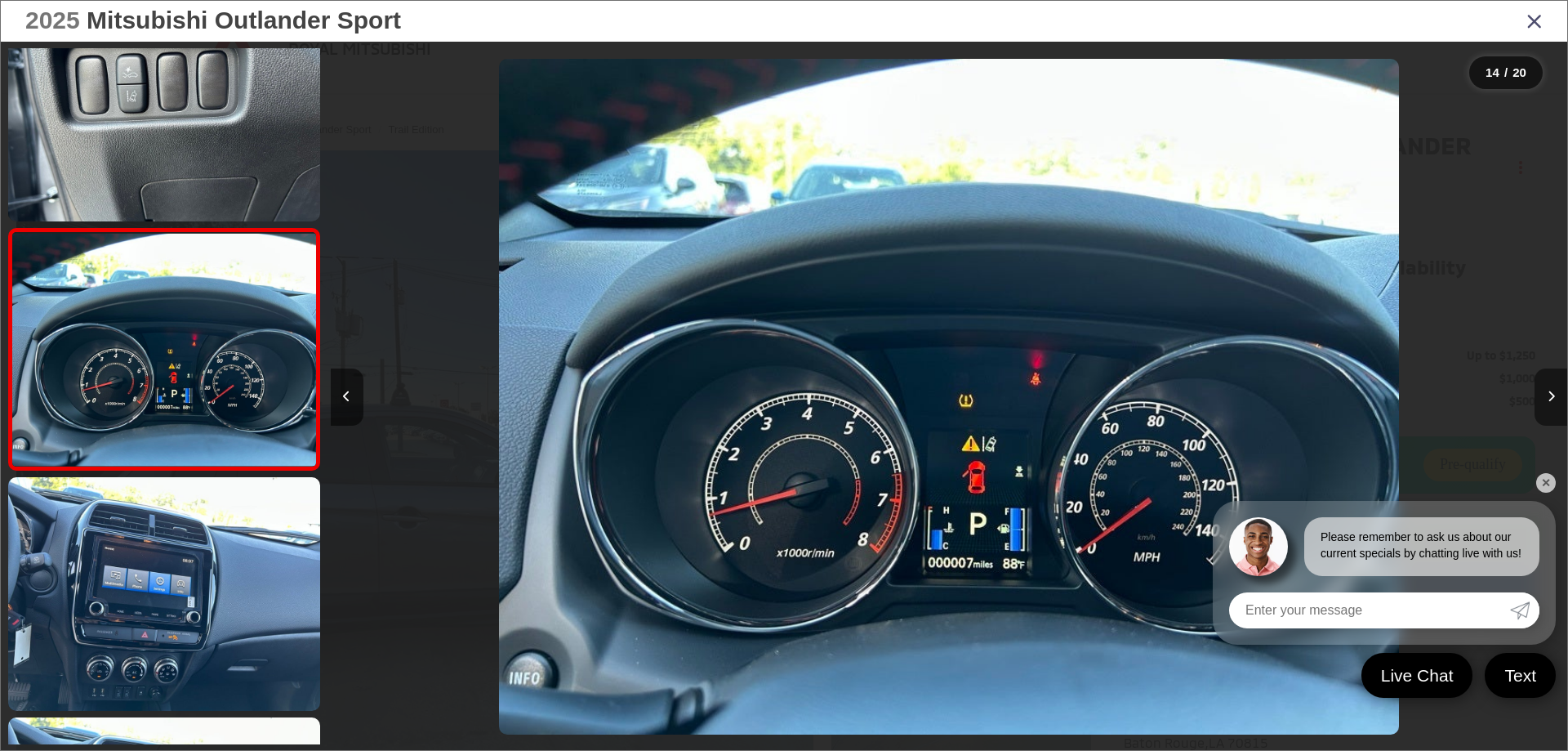
click at [1555, 394] on button "Next image" at bounding box center [1550, 397] width 33 height 57
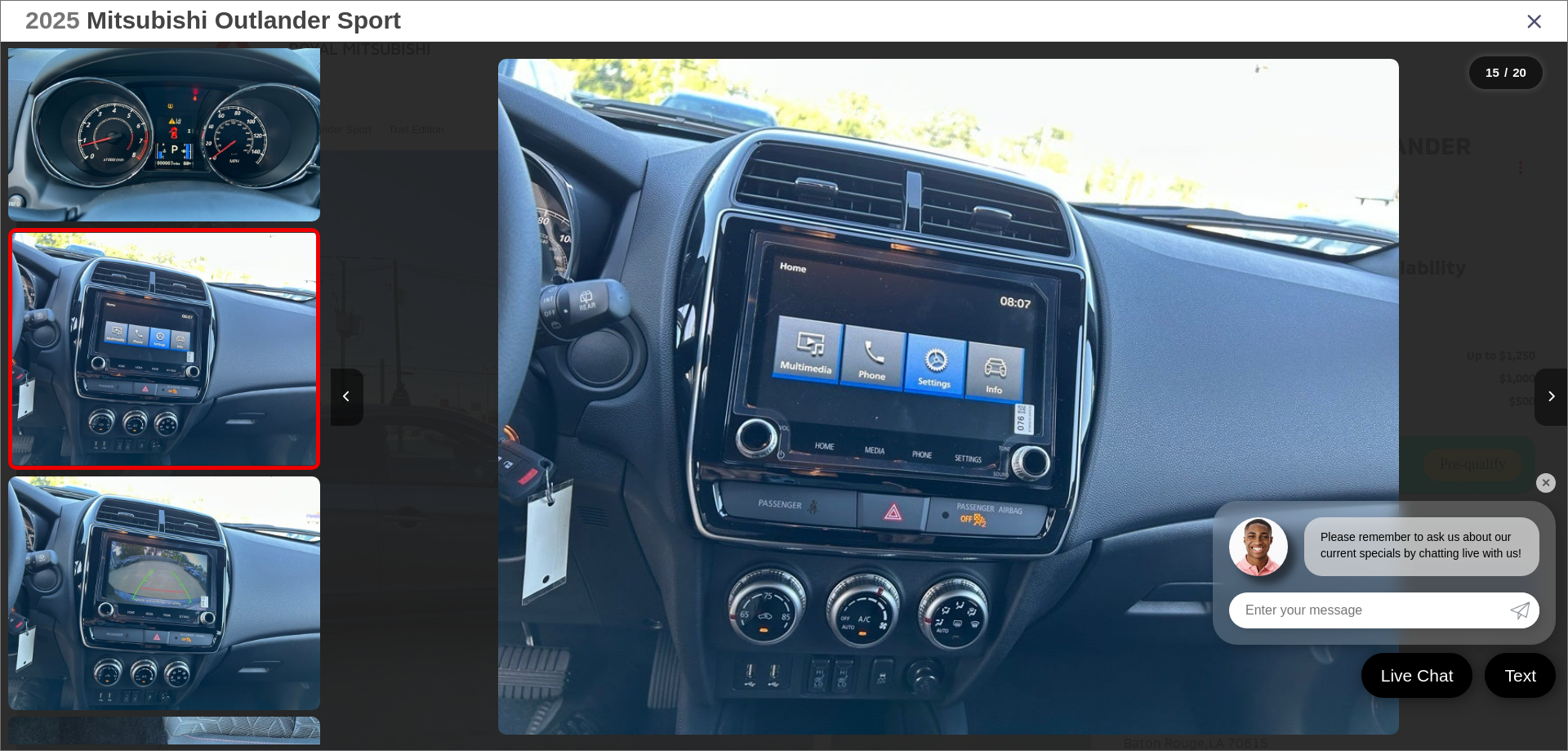
click at [1555, 394] on button "Next image" at bounding box center [1550, 397] width 33 height 57
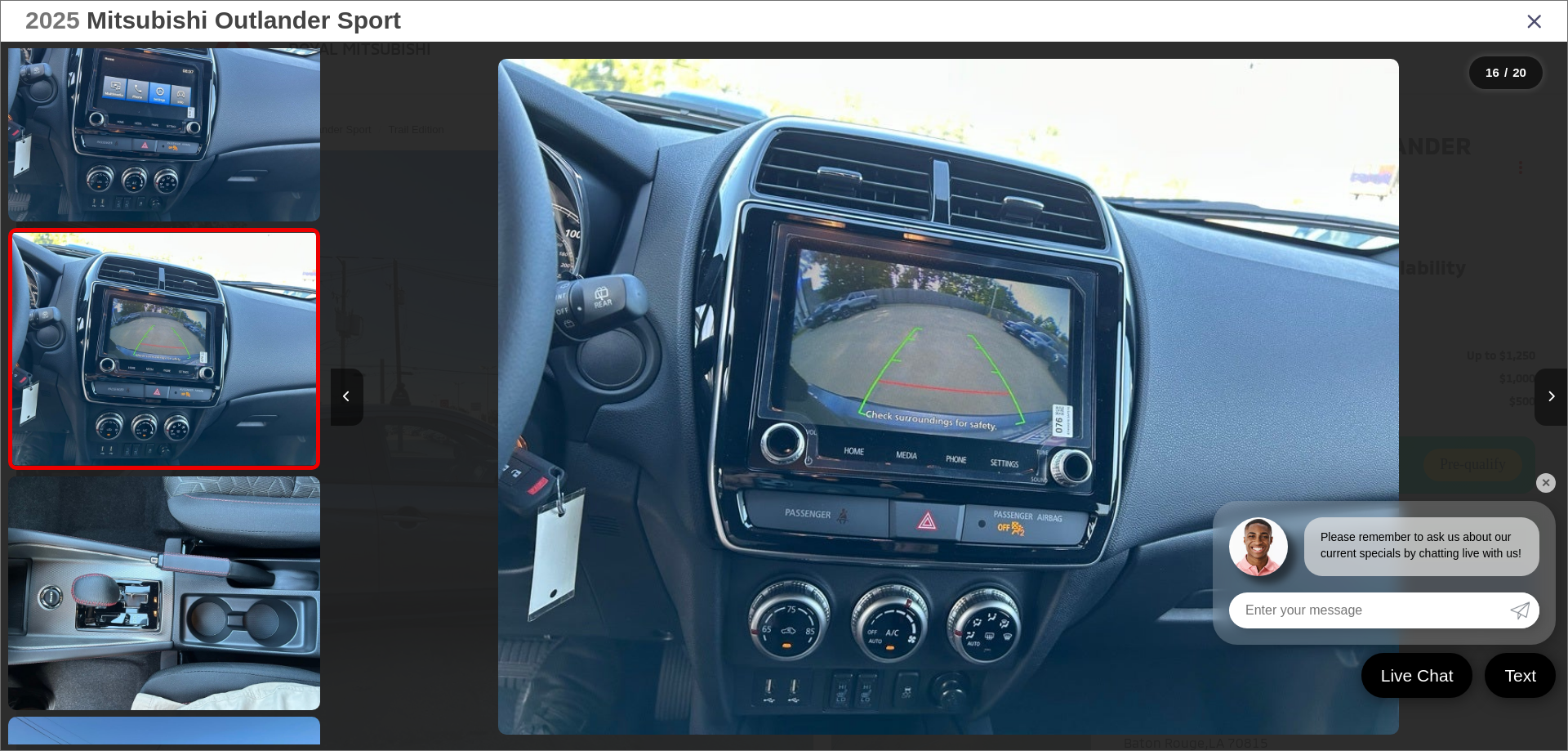
click at [1555, 394] on button "Next image" at bounding box center [1550, 397] width 33 height 57
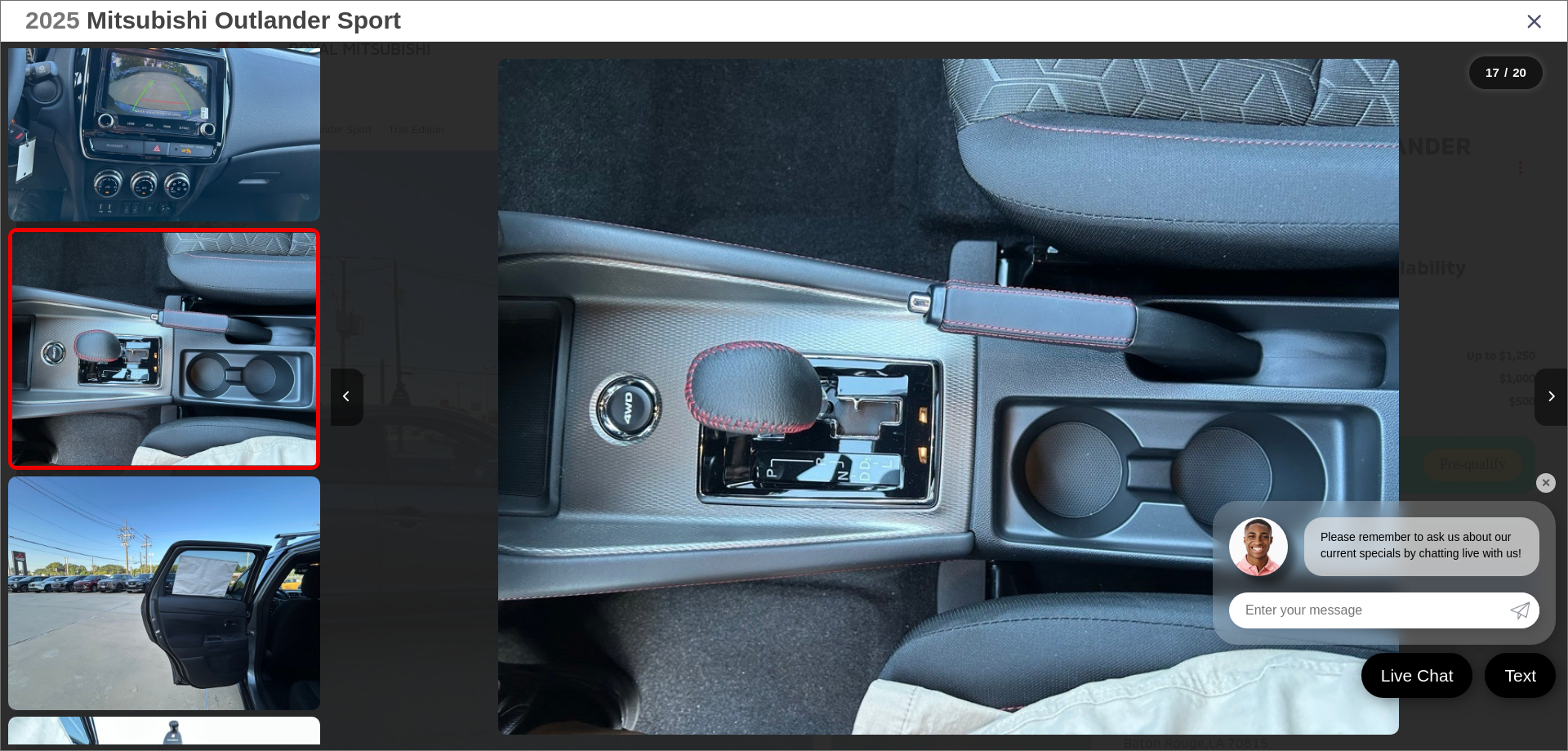
click at [1555, 394] on button "Next image" at bounding box center [1550, 397] width 33 height 57
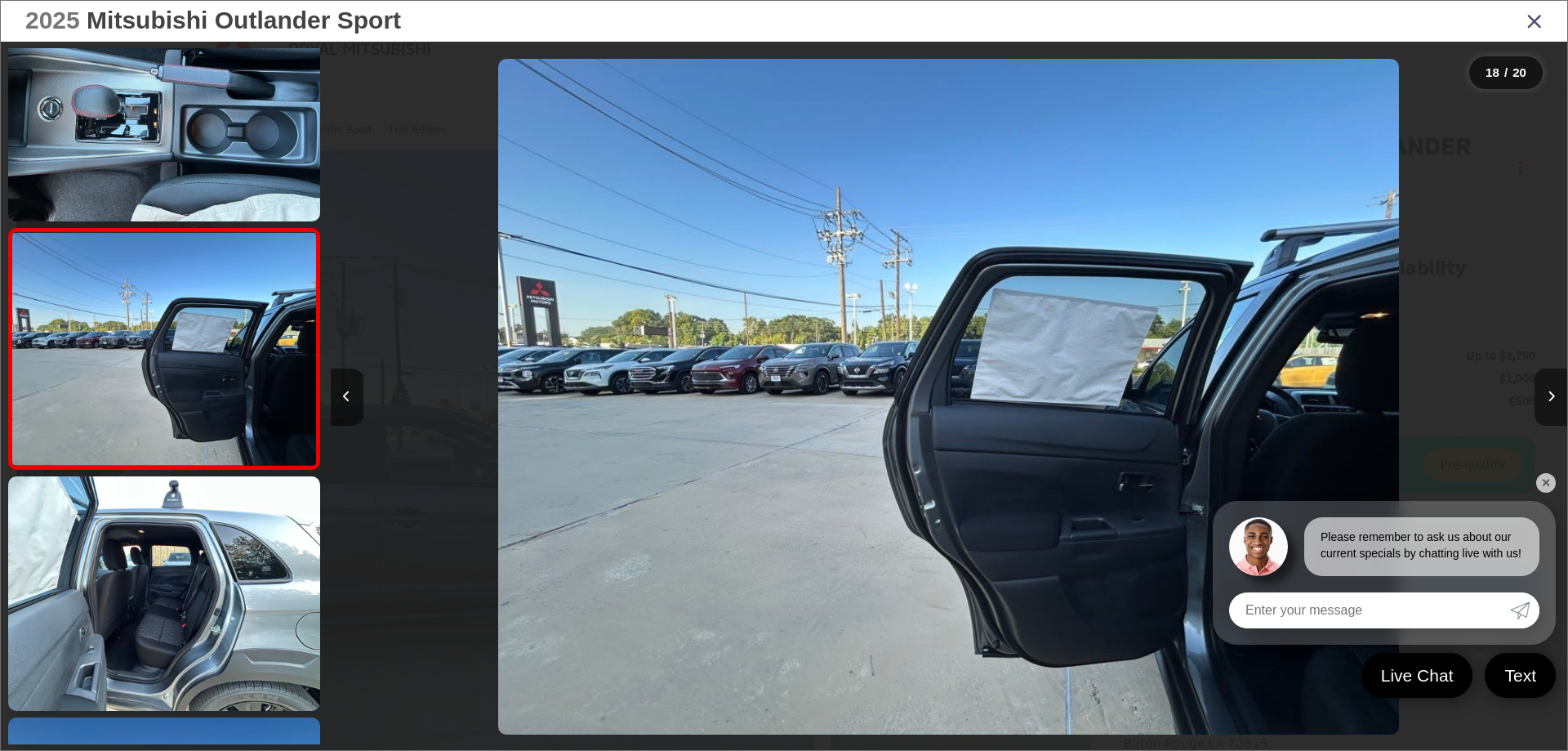
click at [1550, 401] on icon "Next image" at bounding box center [1550, 396] width 7 height 12
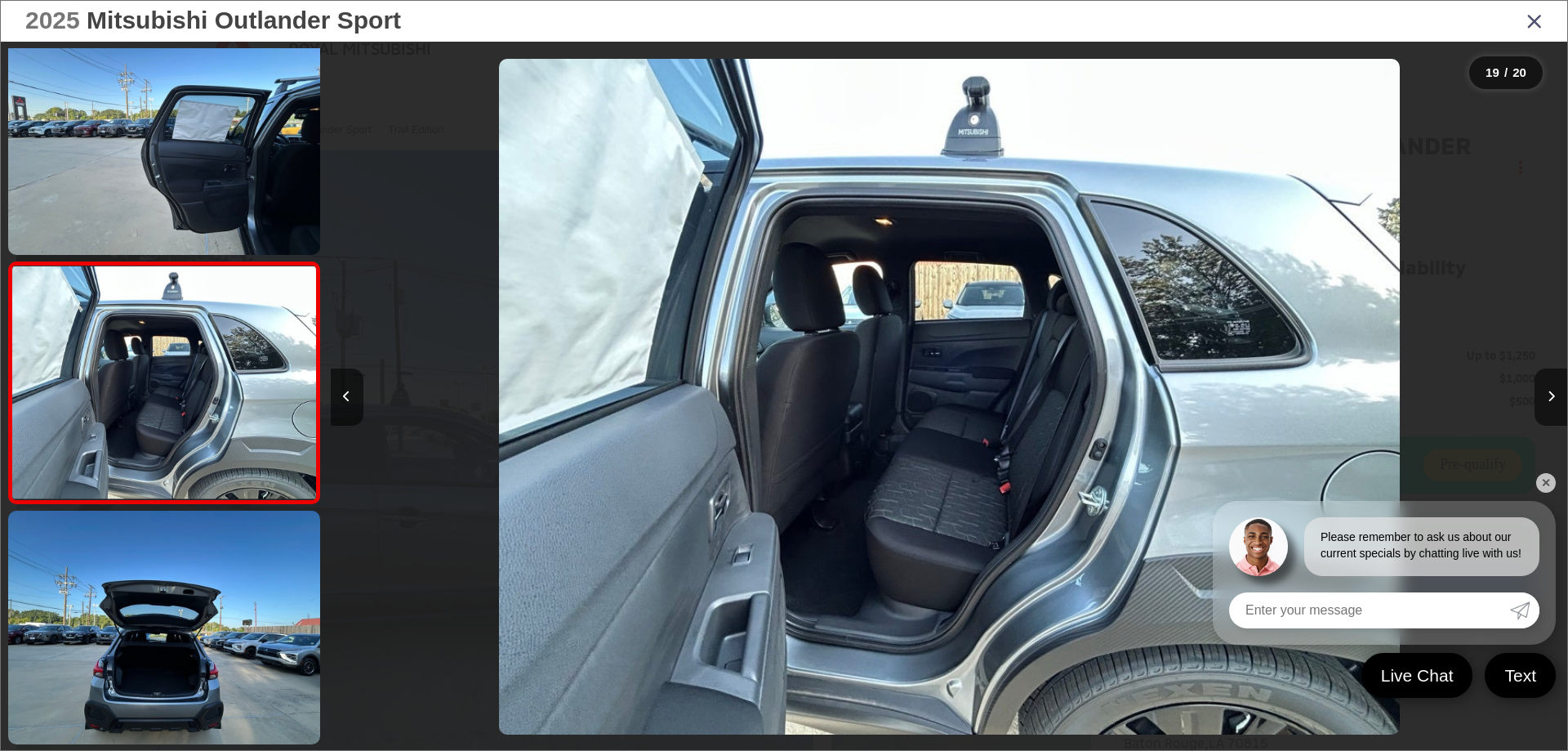
click at [1543, 403] on button "Next image" at bounding box center [1550, 397] width 33 height 57
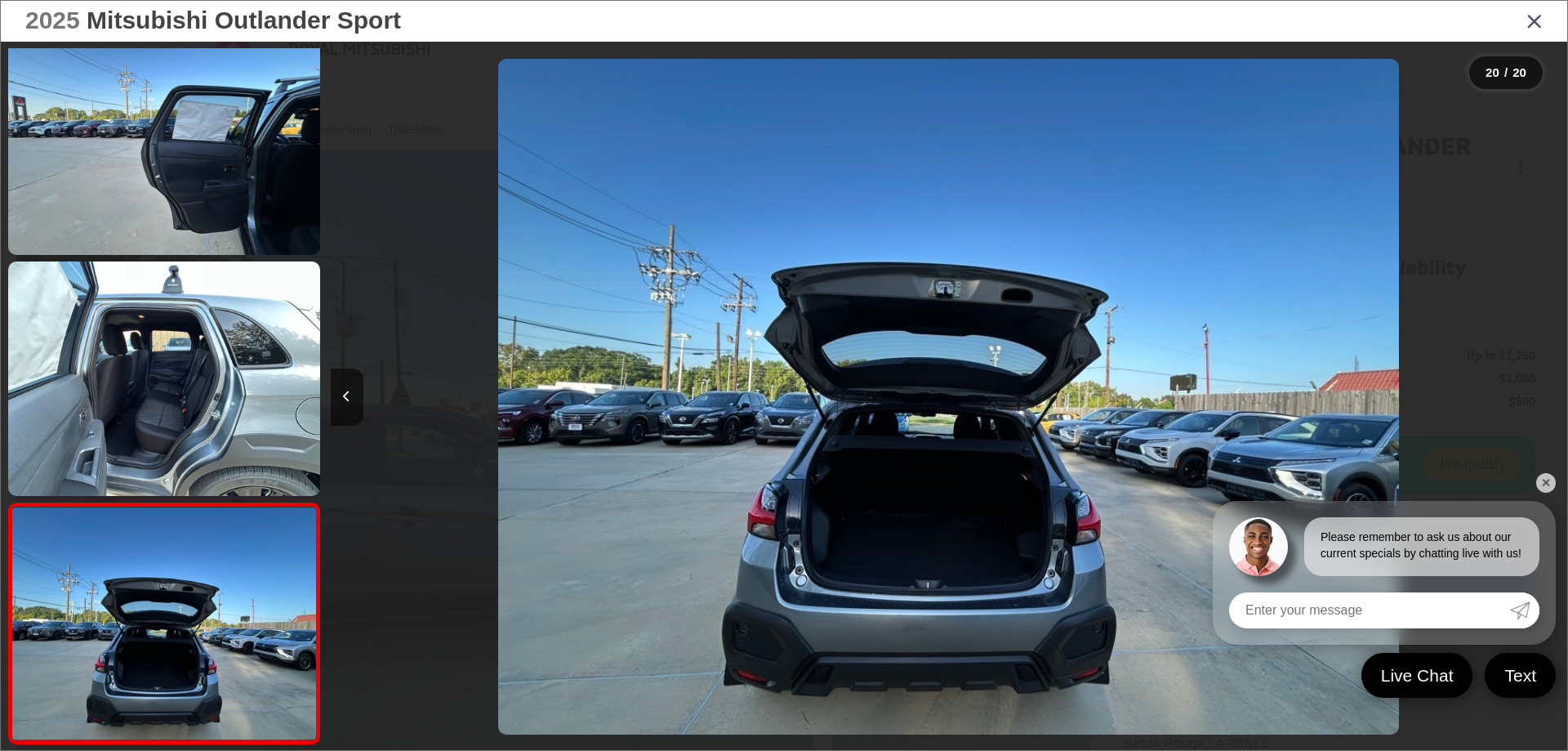
click at [1540, 403] on div at bounding box center [1412, 396] width 309 height 710
click at [1551, 483] on link "✕" at bounding box center [1546, 483] width 20 height 20
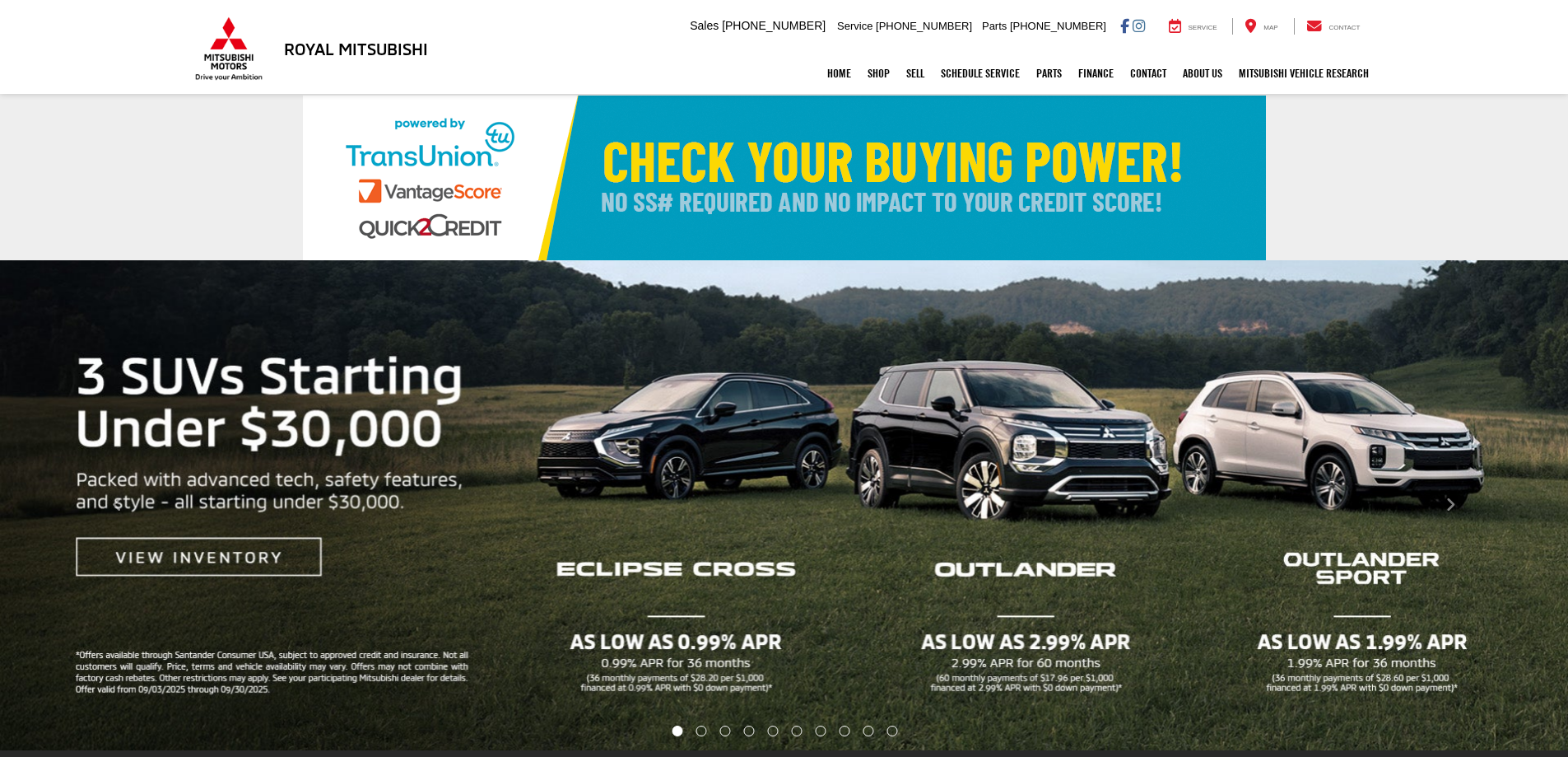
select select "Type:N"
select select "Mitsubishi"
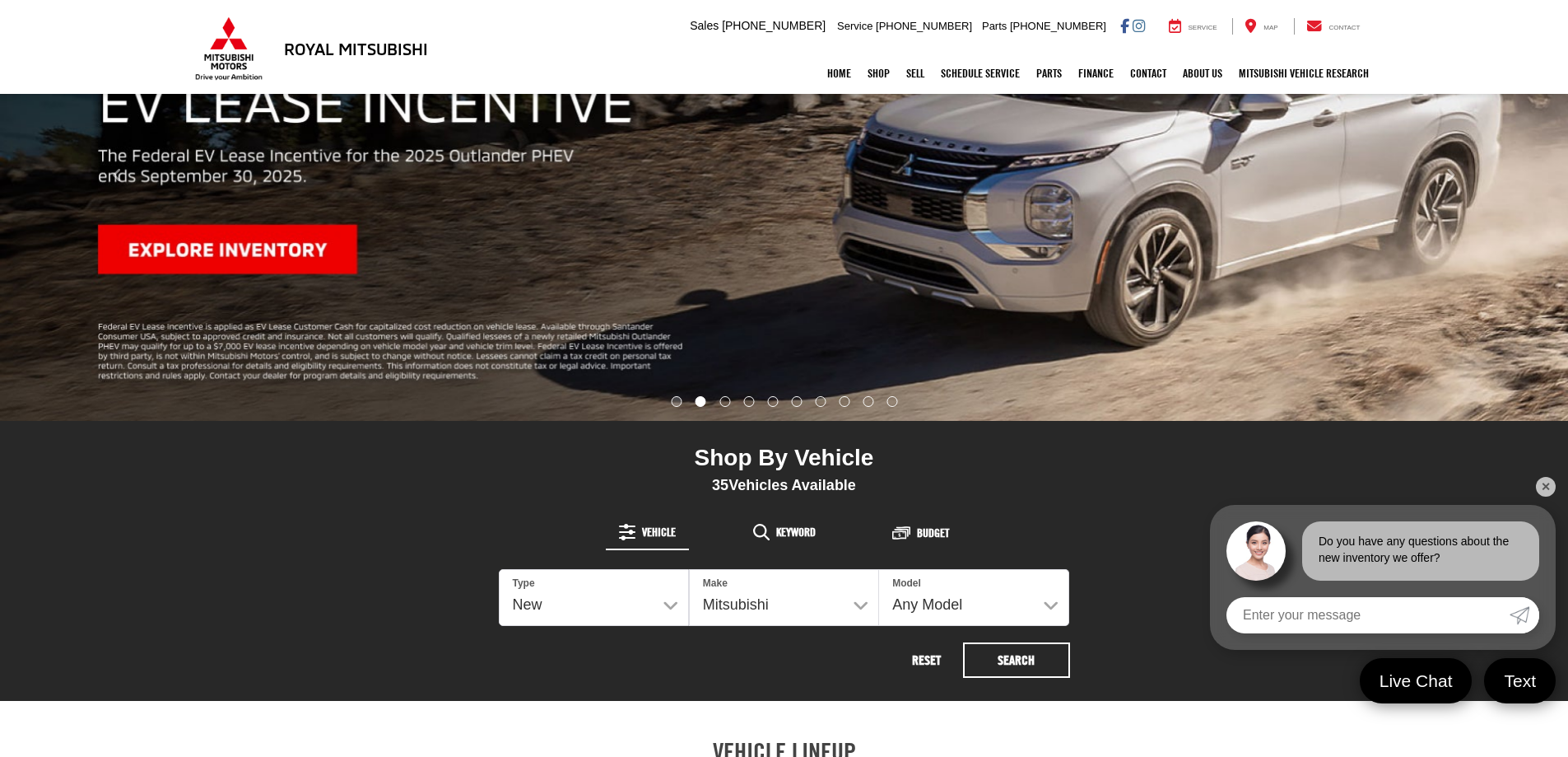
click at [670, 397] on li "Go to slide number 1." at bounding box center [675, 401] width 11 height 11
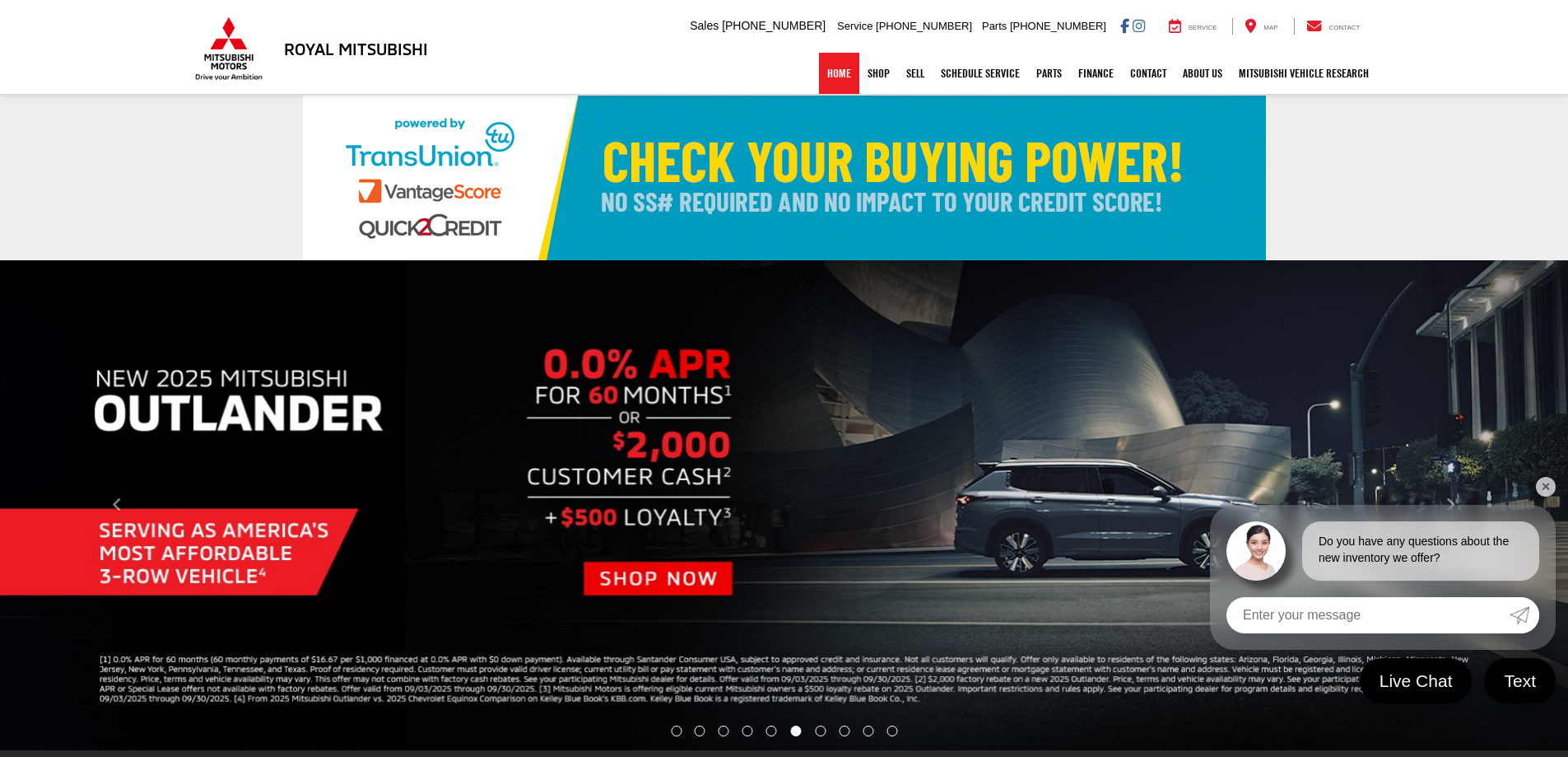
click at [833, 75] on link "Home" at bounding box center [839, 73] width 41 height 41
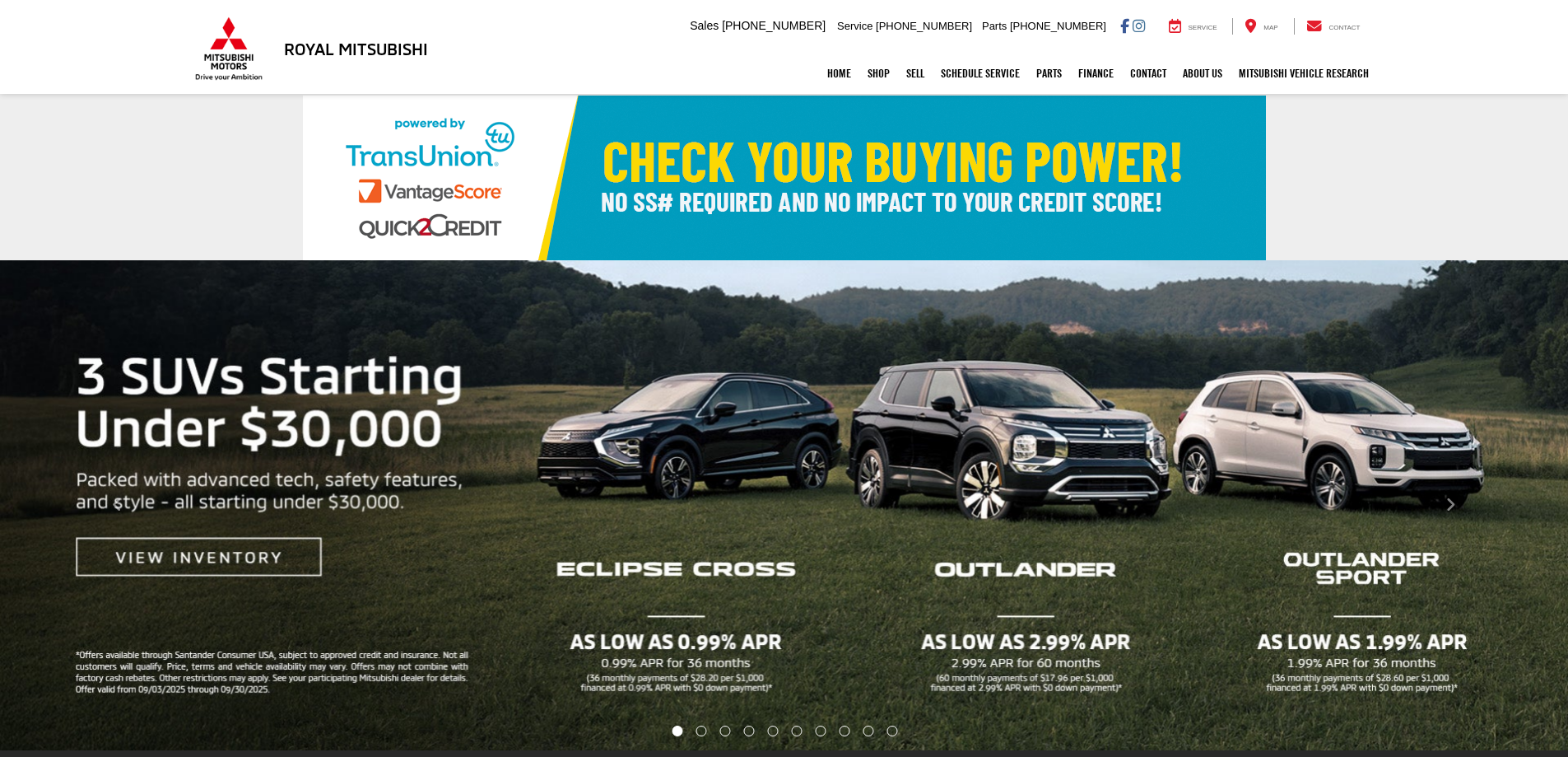
click at [682, 441] on img "carousel slide number 1 of 10" at bounding box center [784, 505] width 1568 height 490
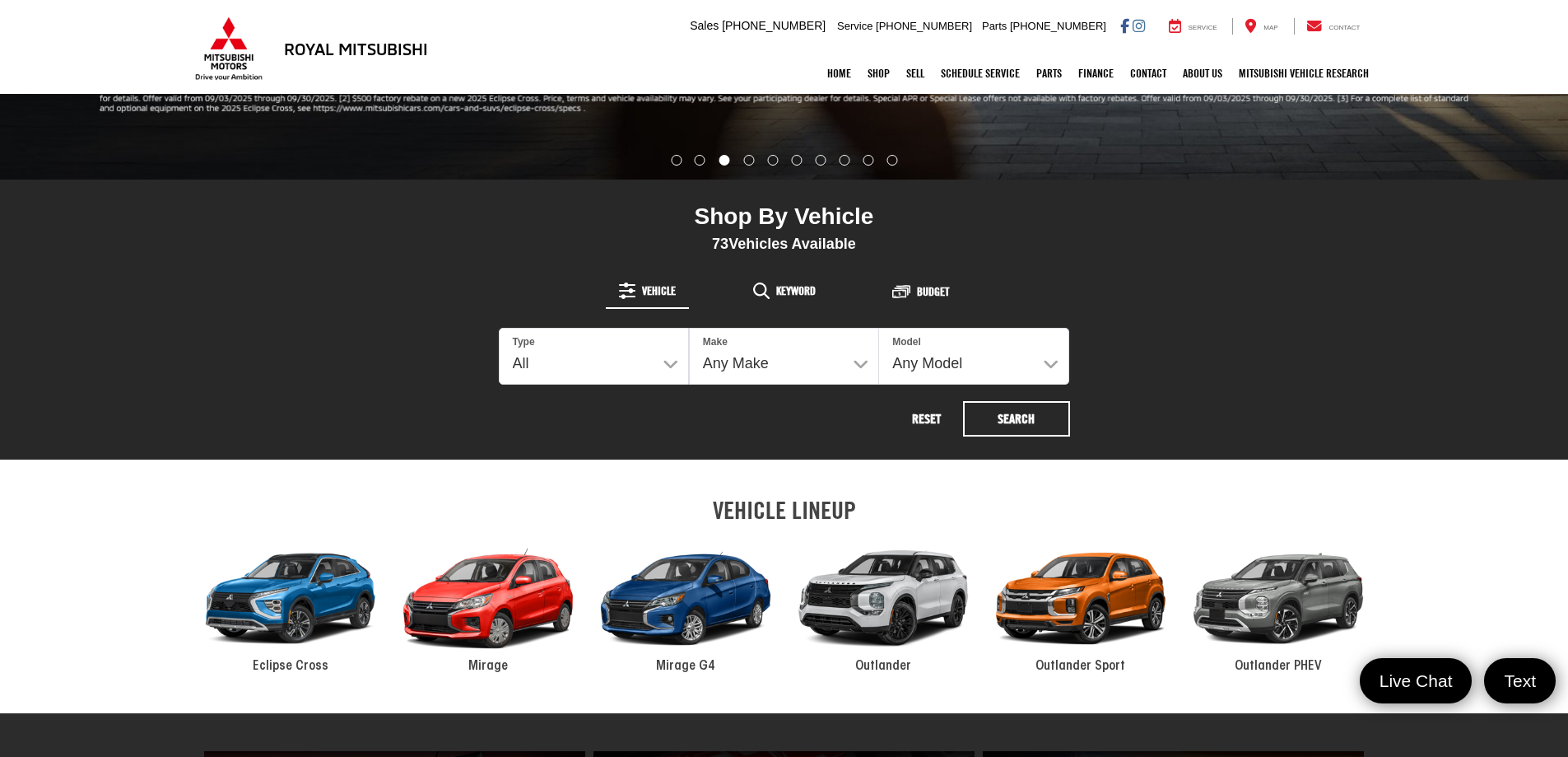
scroll to position [659, 0]
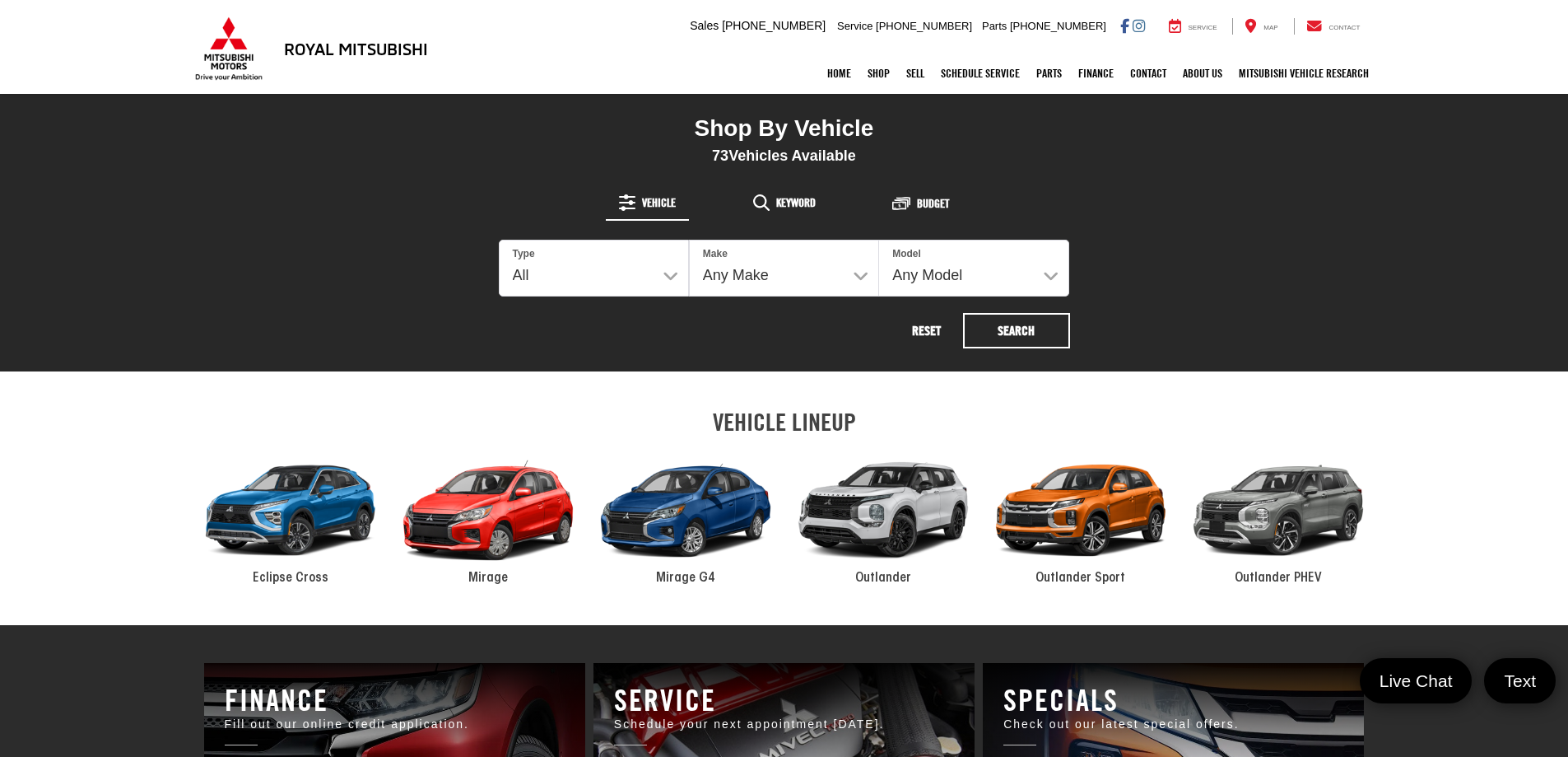
click at [280, 508] on div "2024 Mitsubishi Eclipse Cross" at bounding box center [290, 511] width 198 height 133
